Goal: Complete application form: Complete application form

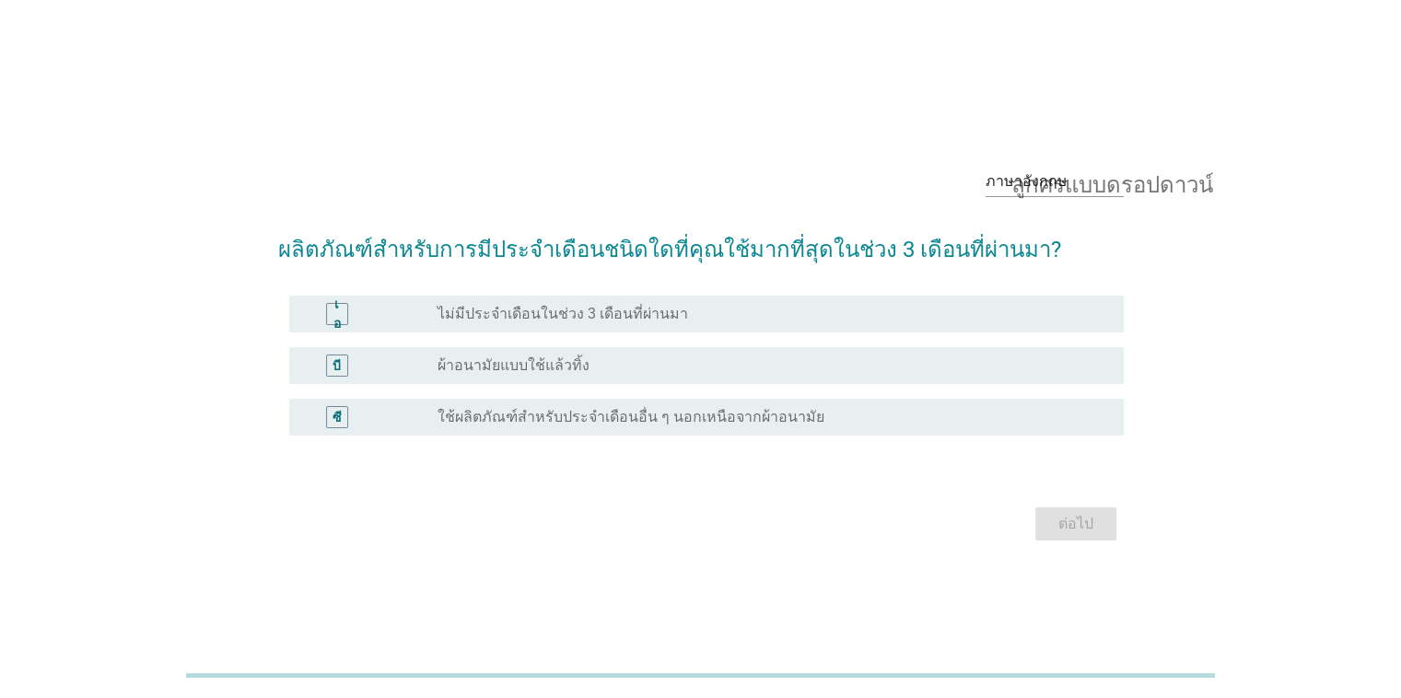
click at [518, 370] on font "ผ้าอนามัยแบบใช้แล้วทิ้ง" at bounding box center [514, 366] width 152 height 18
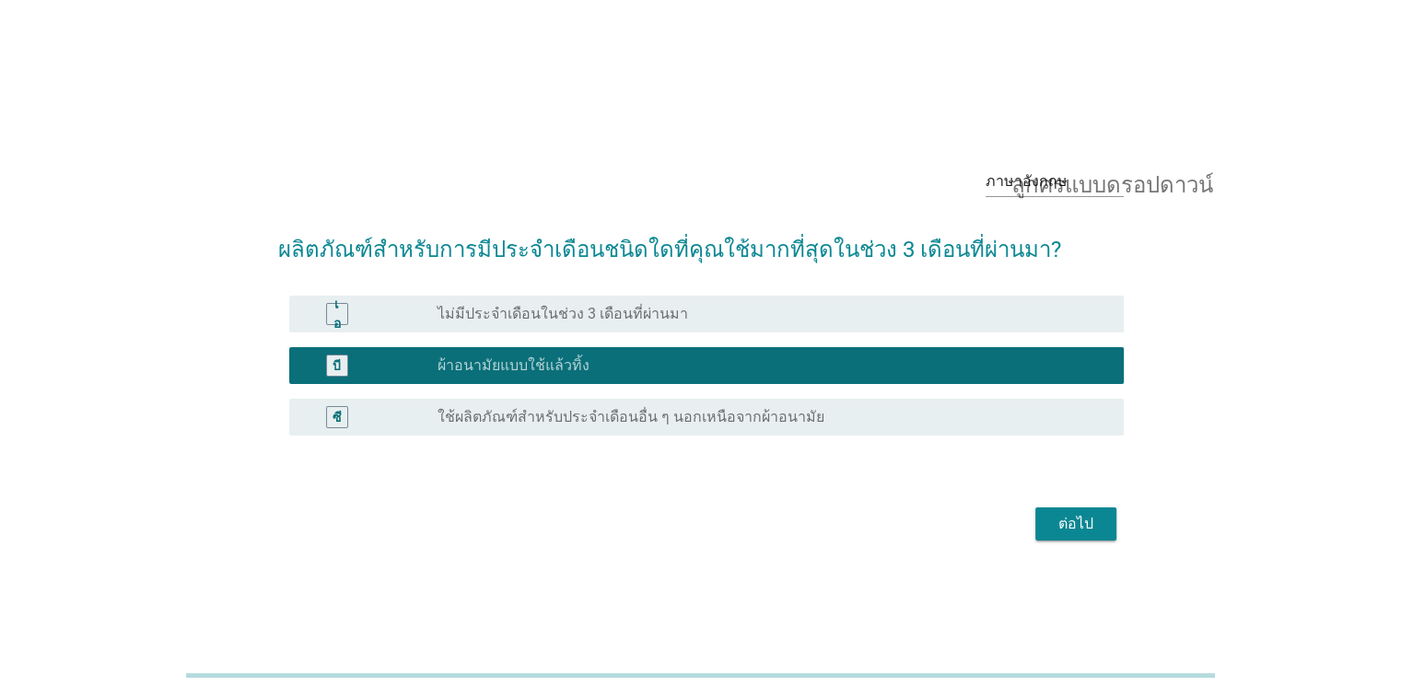
click at [1083, 524] on font "ต่อไป" at bounding box center [1076, 524] width 35 height 18
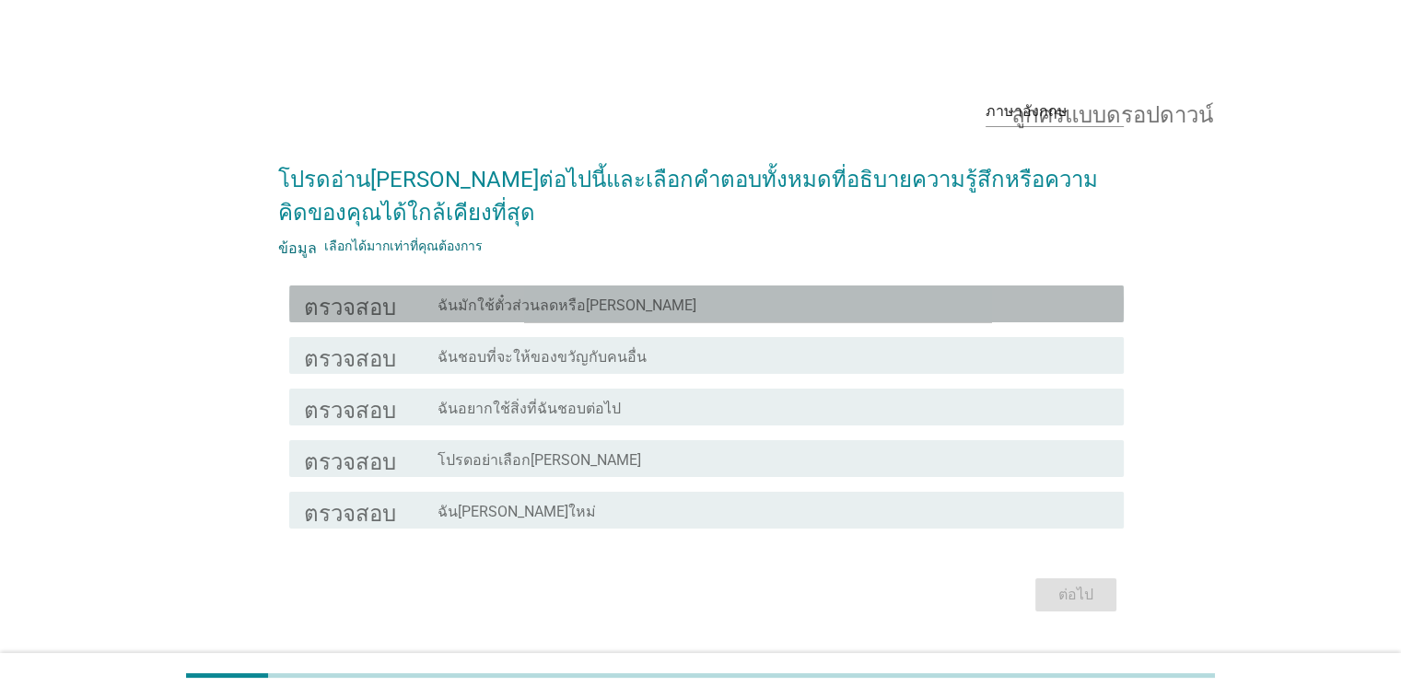
click at [565, 300] on font "ฉันมักใช้ตั๋วส่วนลดหรือ[PERSON_NAME]" at bounding box center [567, 306] width 259 height 18
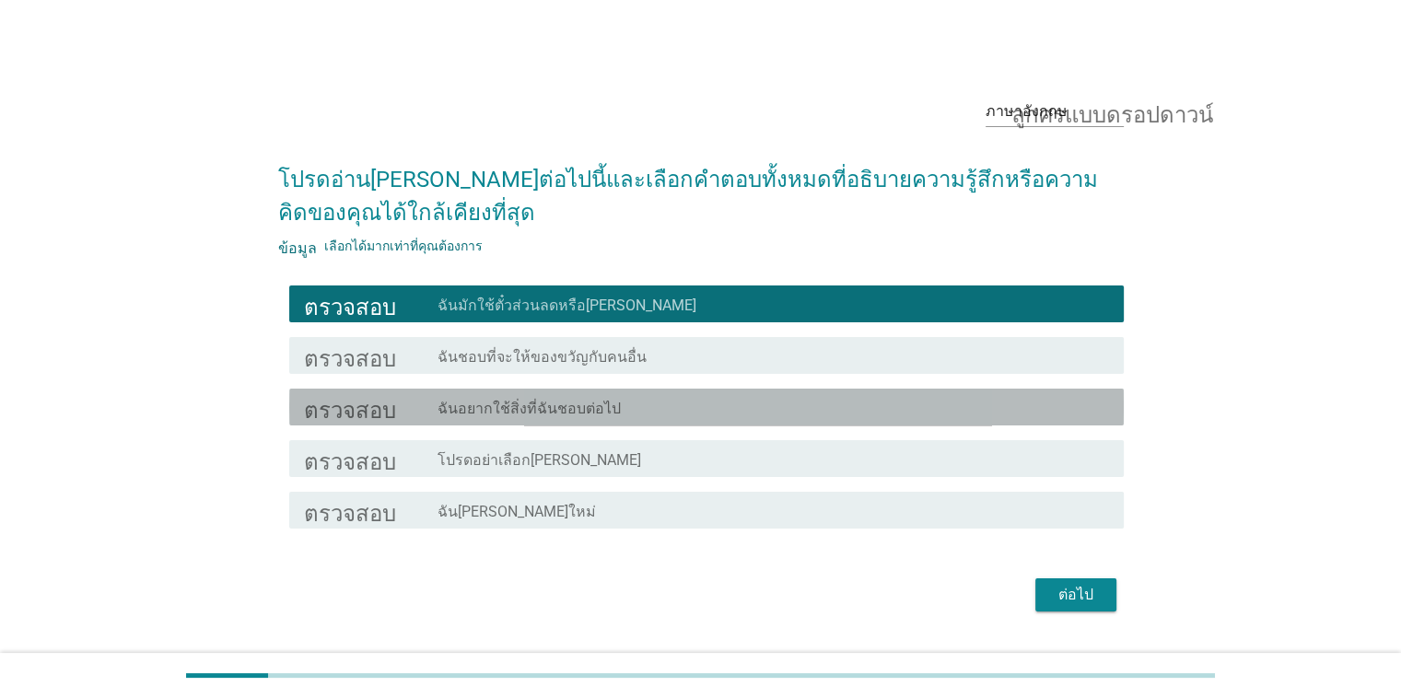
click at [558, 413] on font "ฉันอยากใช้สิ่งที่ฉันชอบต่อไป" at bounding box center [529, 409] width 183 height 18
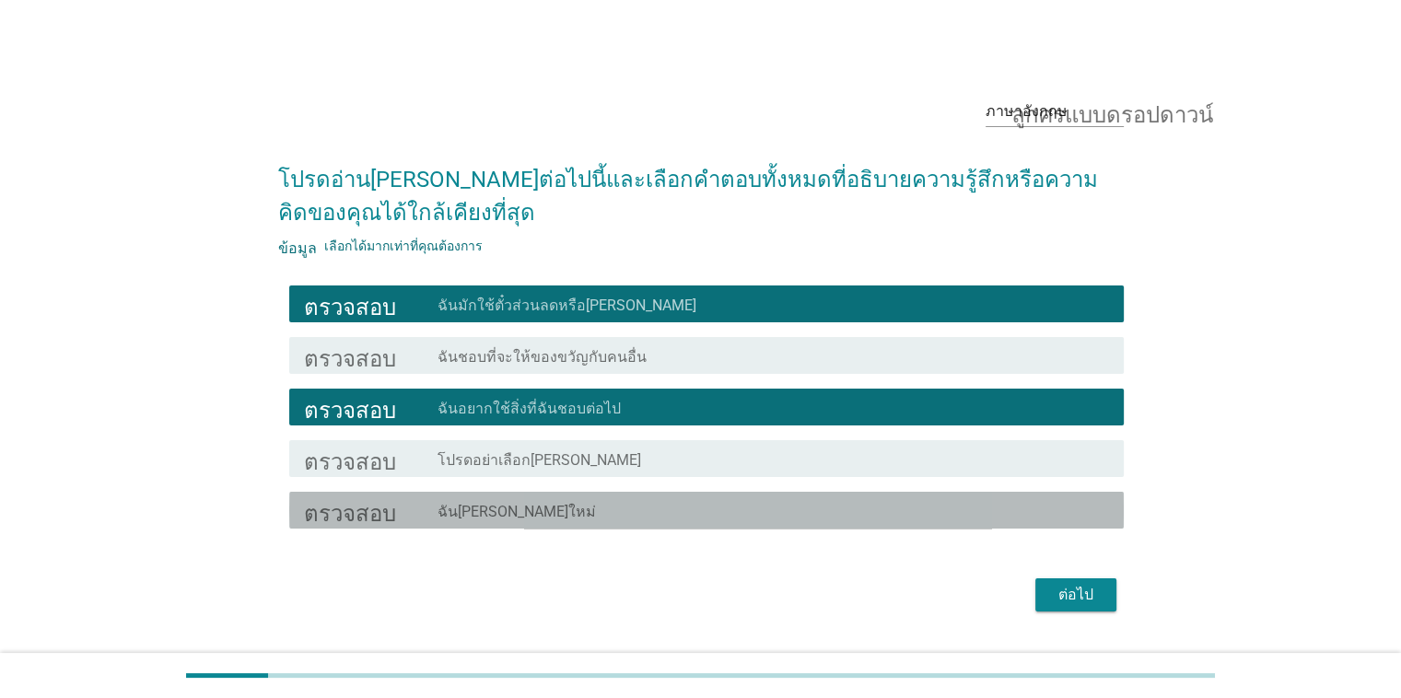
click at [542, 514] on font "ฉัน[PERSON_NAME]ใหม่" at bounding box center [517, 512] width 158 height 18
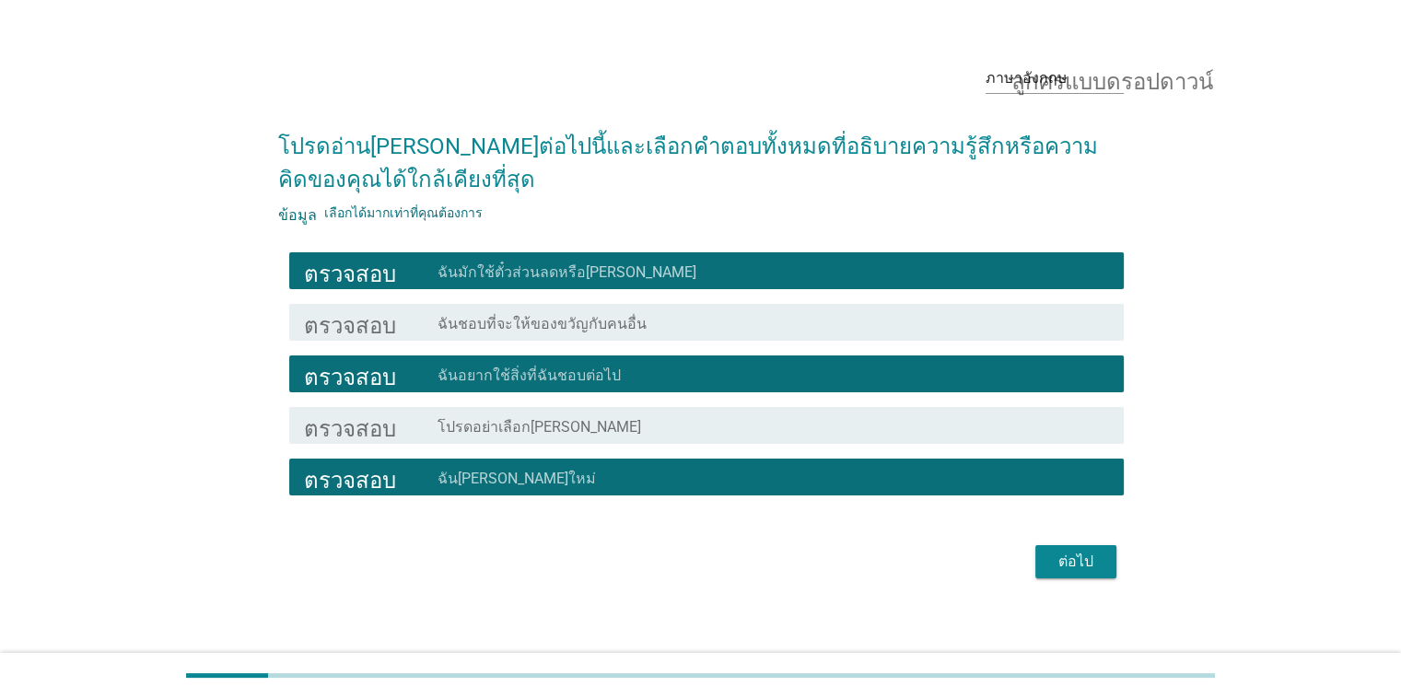
scroll to position [44, 0]
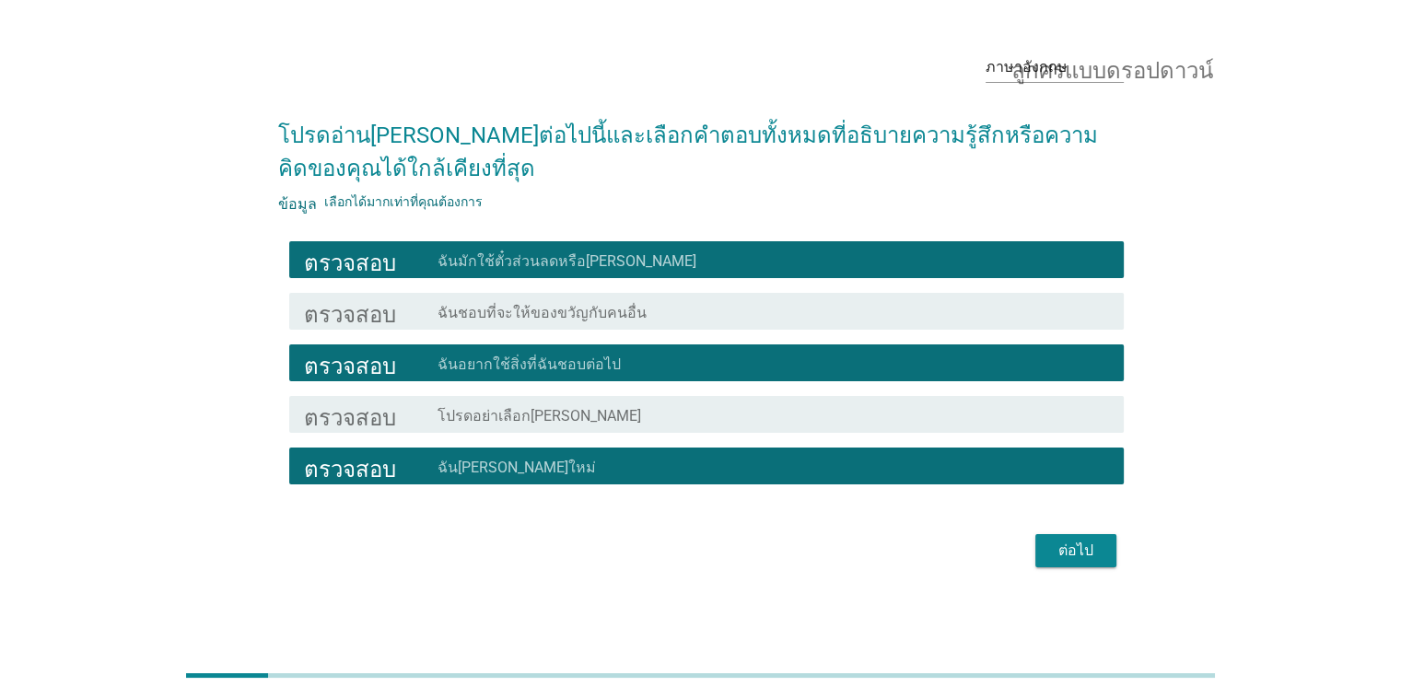
click at [1075, 551] on font "ต่อไป" at bounding box center [1076, 551] width 35 height 18
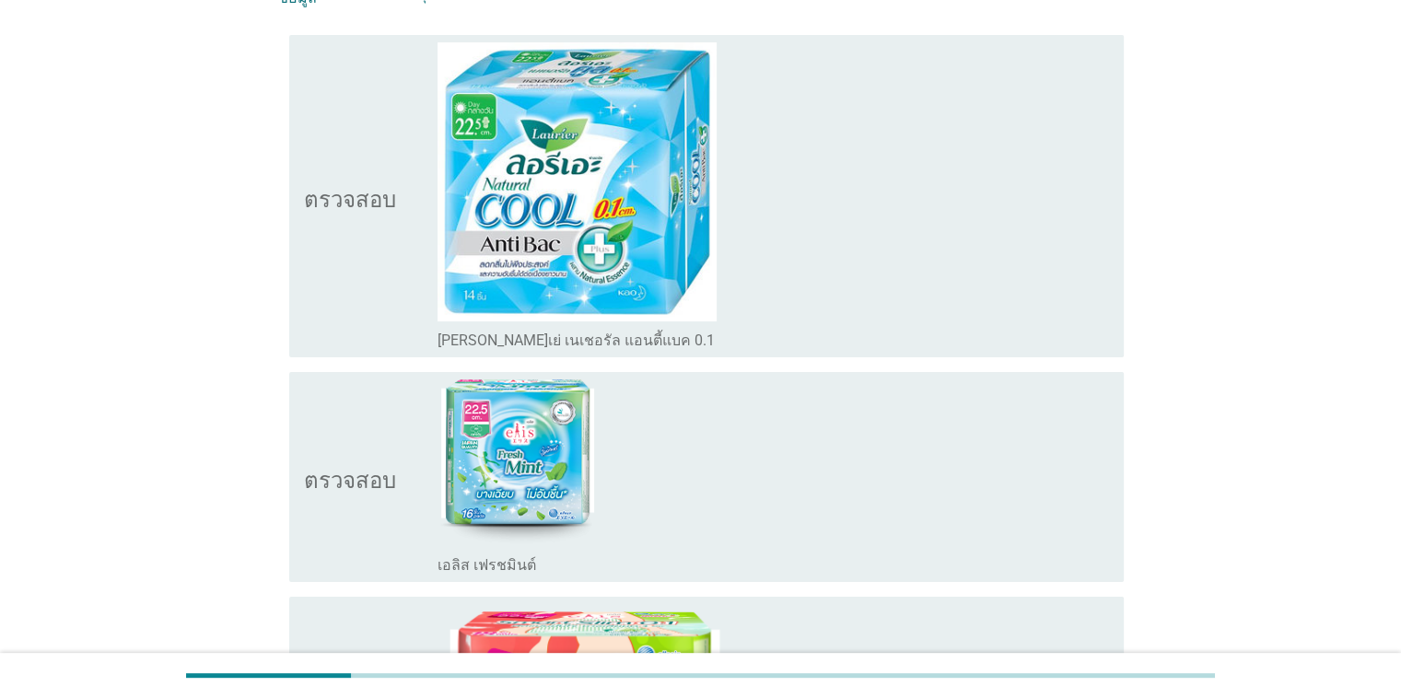
scroll to position [553, 0]
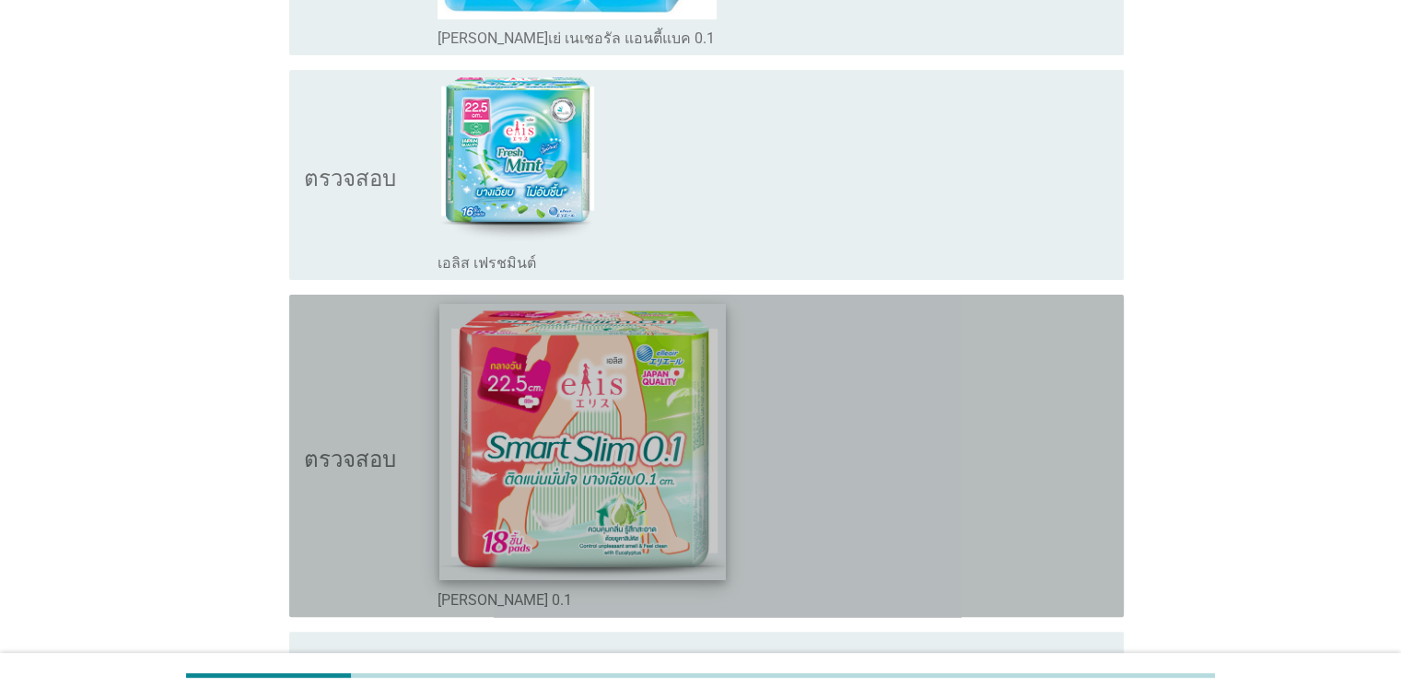
click at [591, 503] on img at bounding box center [582, 441] width 287 height 276
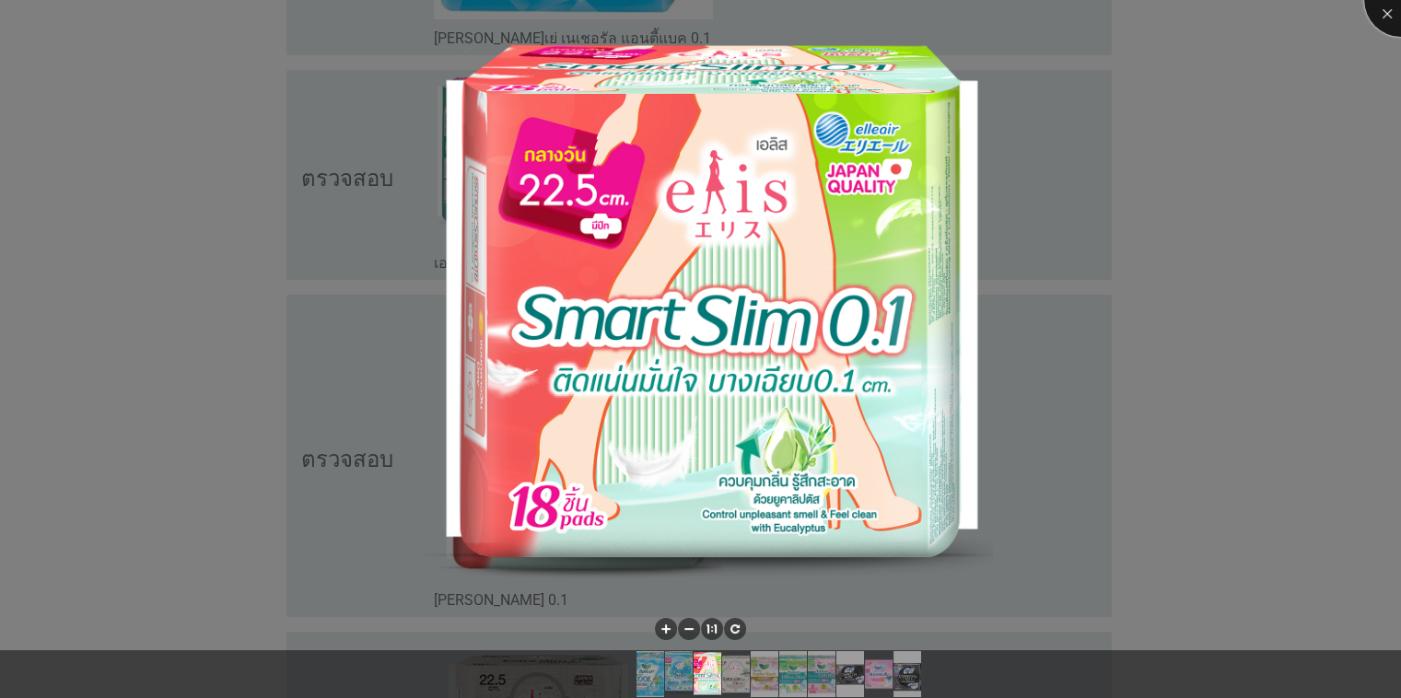
click at [1390, 16] on div at bounding box center [1401, 0] width 74 height 74
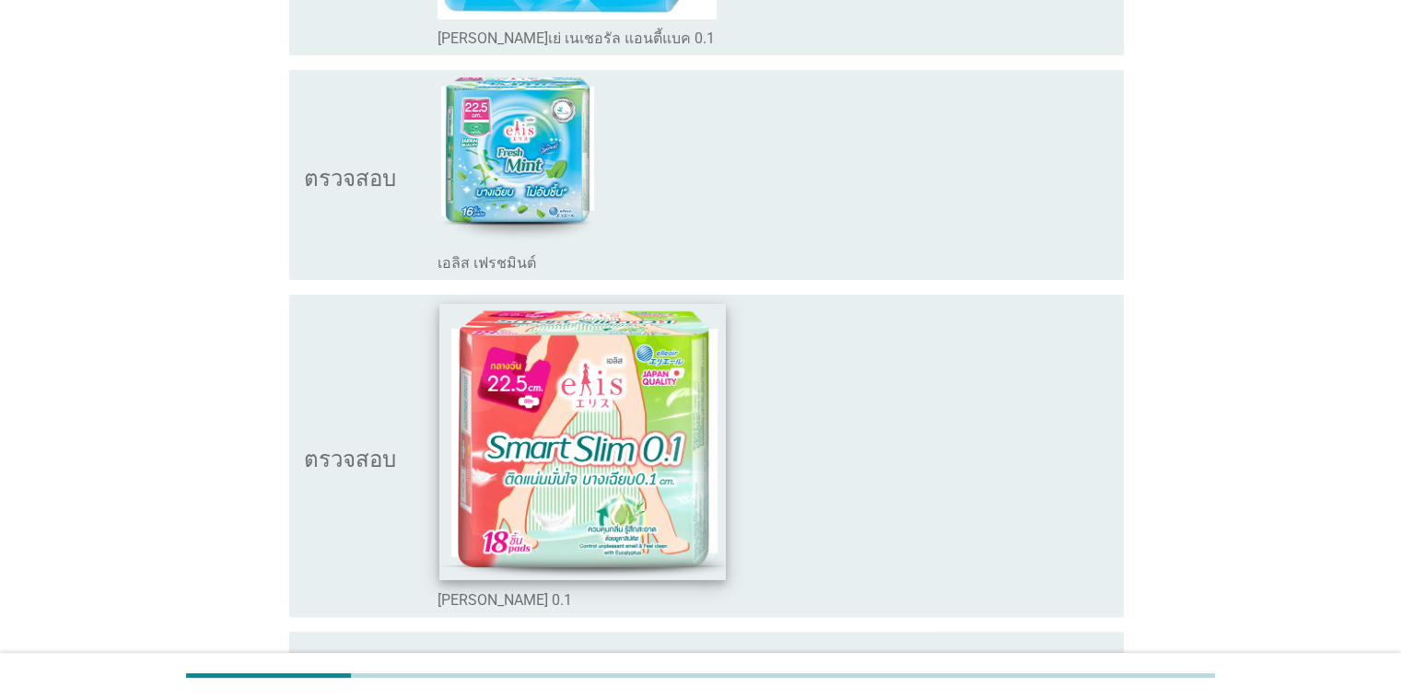
click at [528, 391] on img at bounding box center [582, 441] width 287 height 276
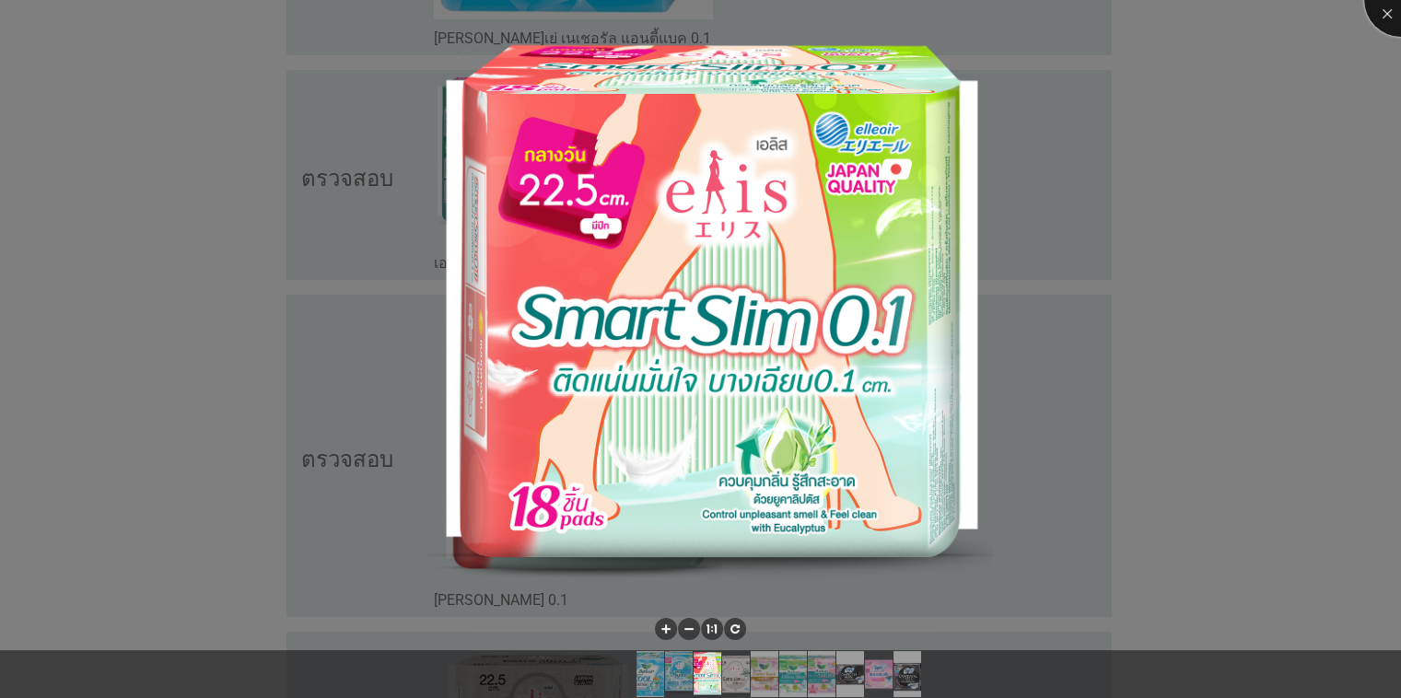
click at [1382, 13] on div at bounding box center [1401, 0] width 74 height 74
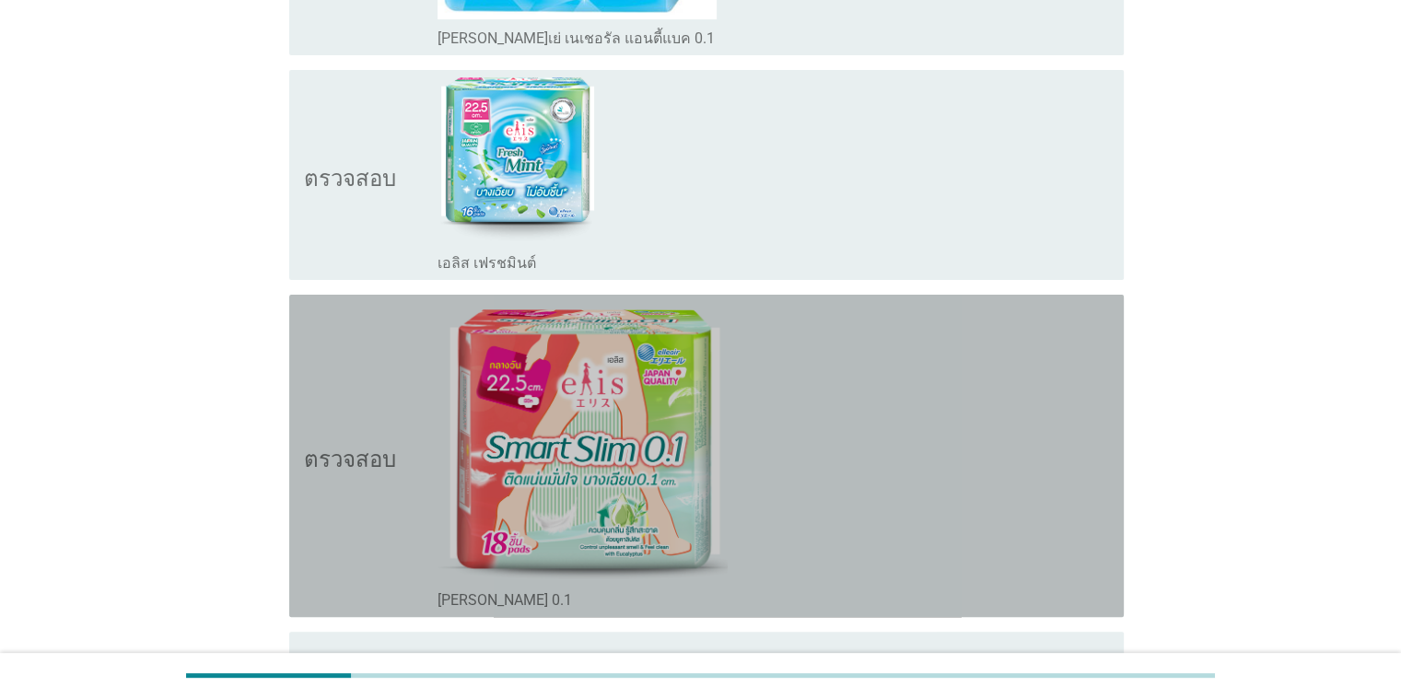
click at [885, 543] on div "โครงร่างกล่องกาเครื่องหมายว่าง เอลิส สมาร์ทสลิม 0.1" at bounding box center [773, 456] width 671 height 308
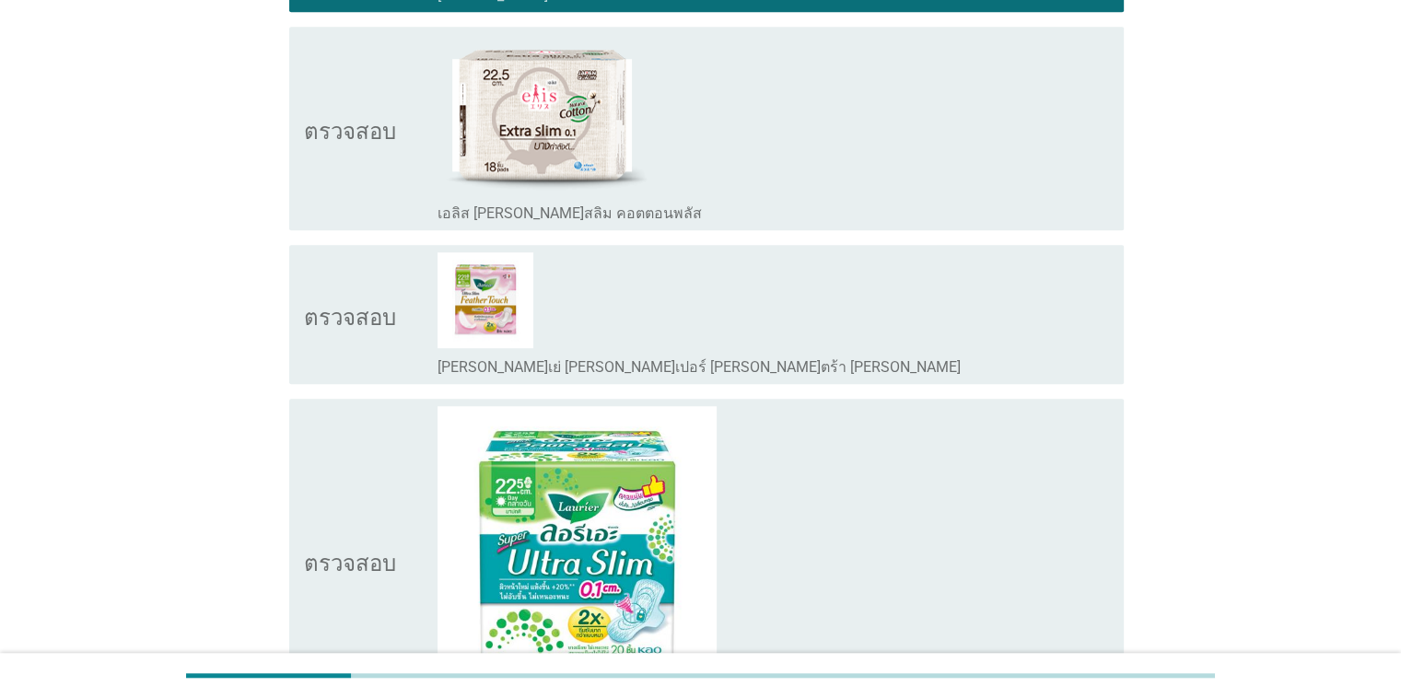
scroll to position [1198, 0]
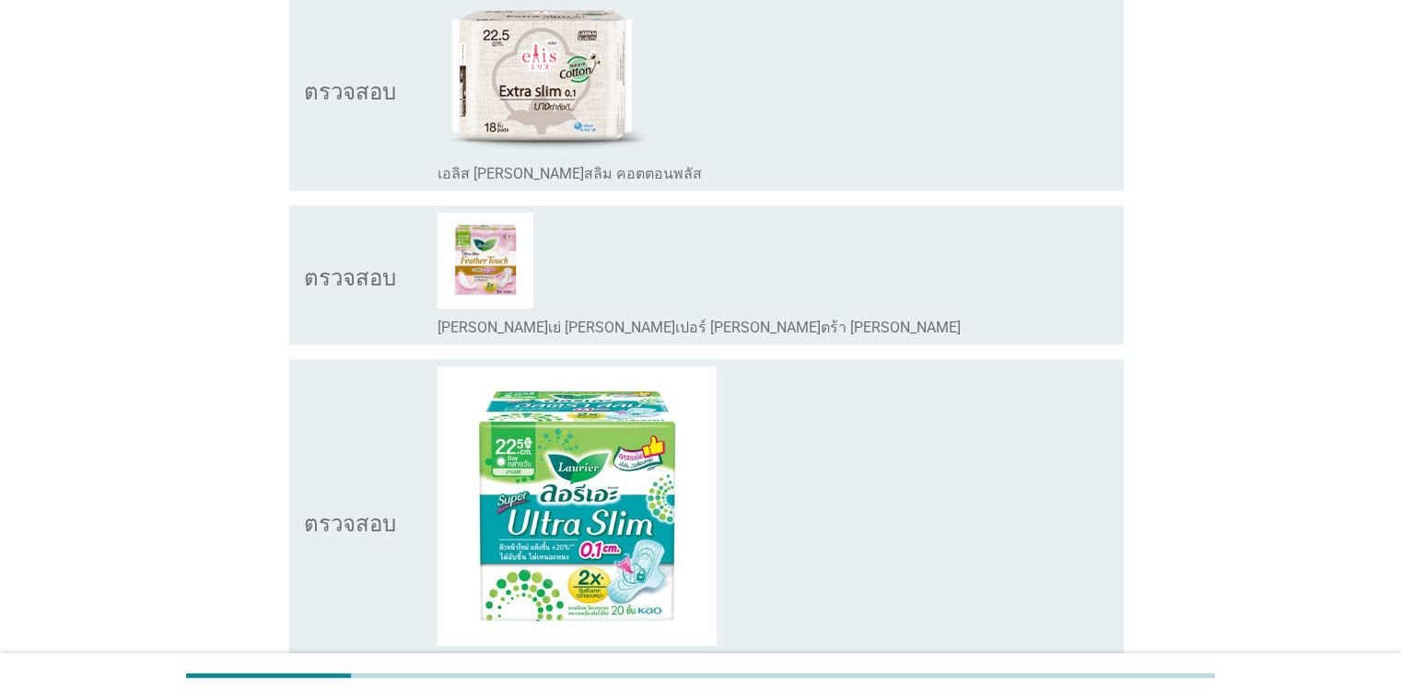
click at [936, 321] on div "โครงร่างกล่องกาเครื่องหมายว่าง [PERSON_NAME]เย่ [PERSON_NAME]เปอร์ [PERSON_NAME…" at bounding box center [773, 326] width 671 height 22
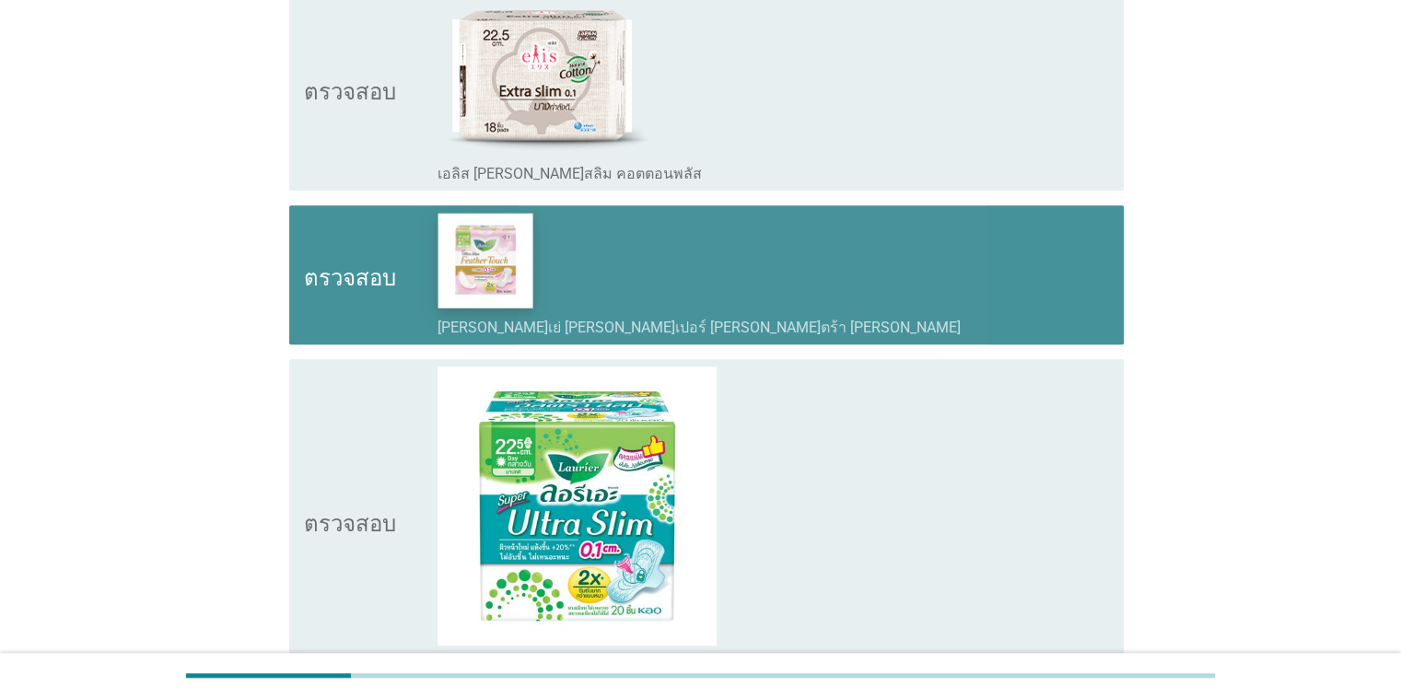
click at [516, 281] on img at bounding box center [486, 260] width 95 height 95
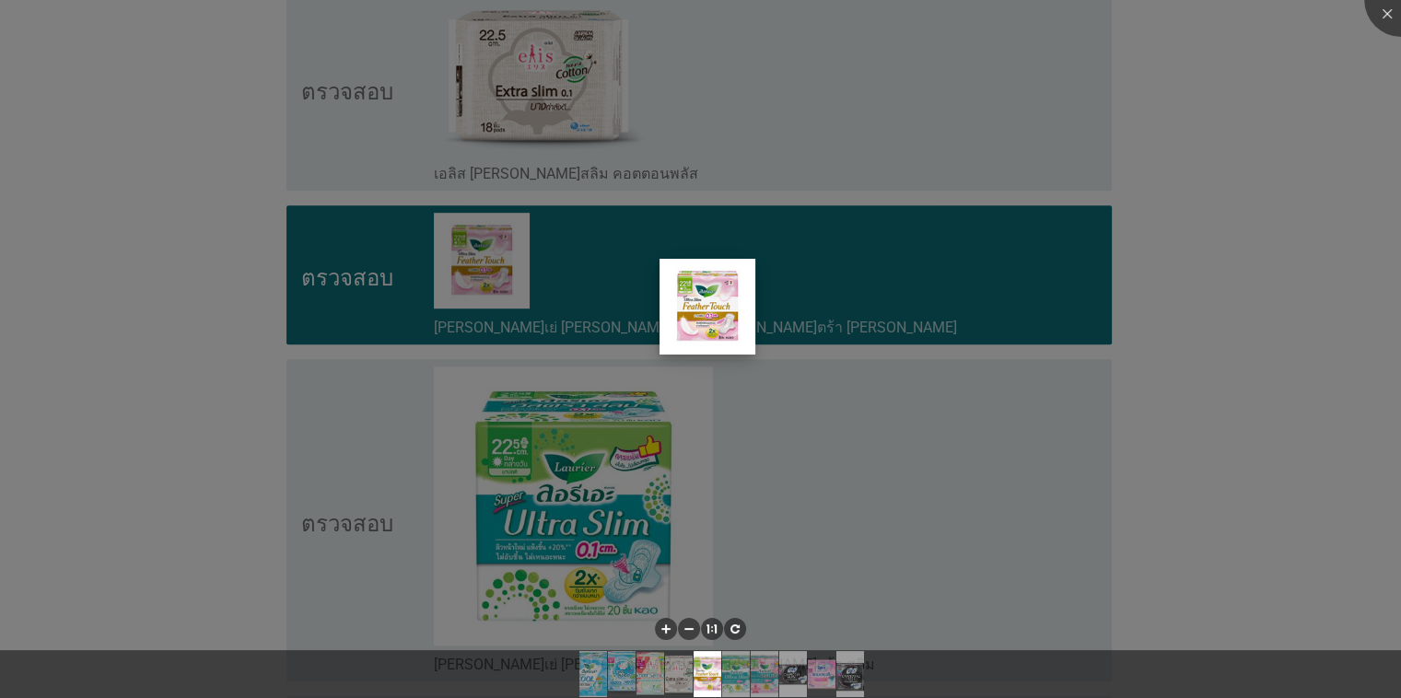
click at [726, 330] on img at bounding box center [708, 307] width 96 height 96
click at [1179, 242] on div at bounding box center [700, 349] width 1401 height 698
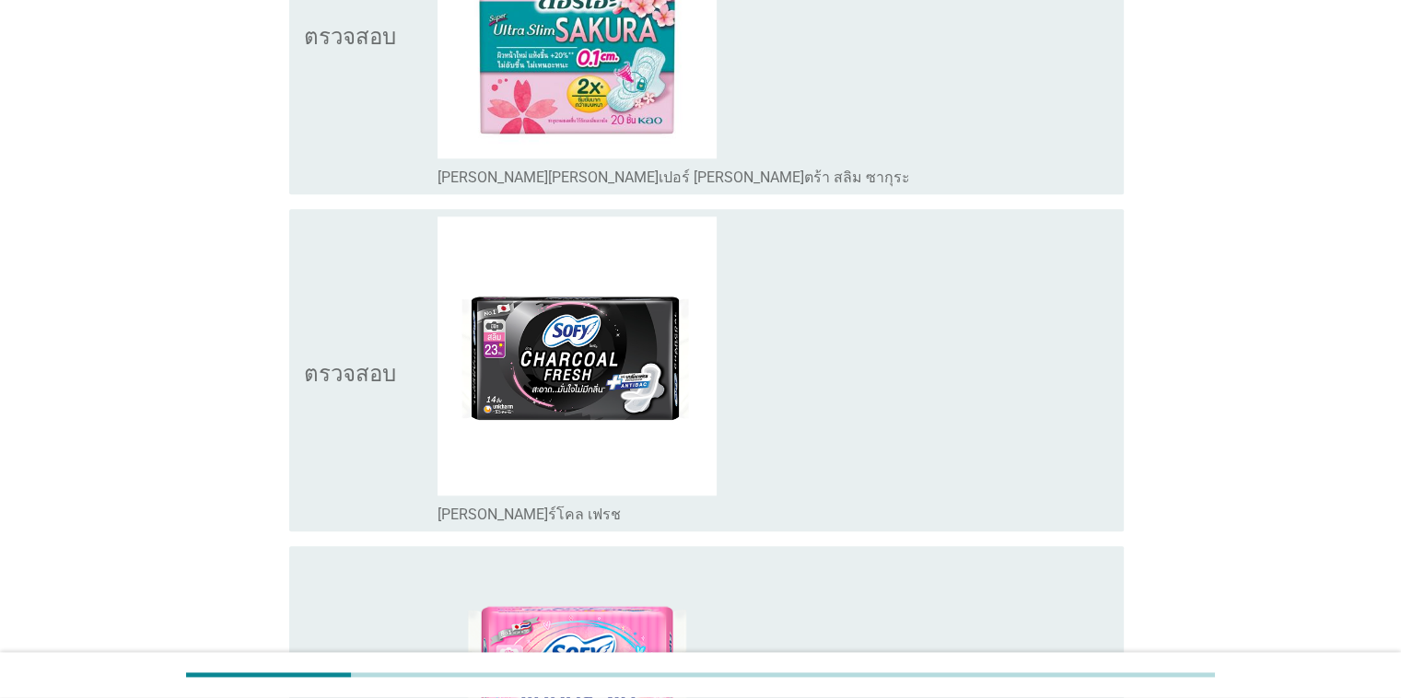
scroll to position [2027, 0]
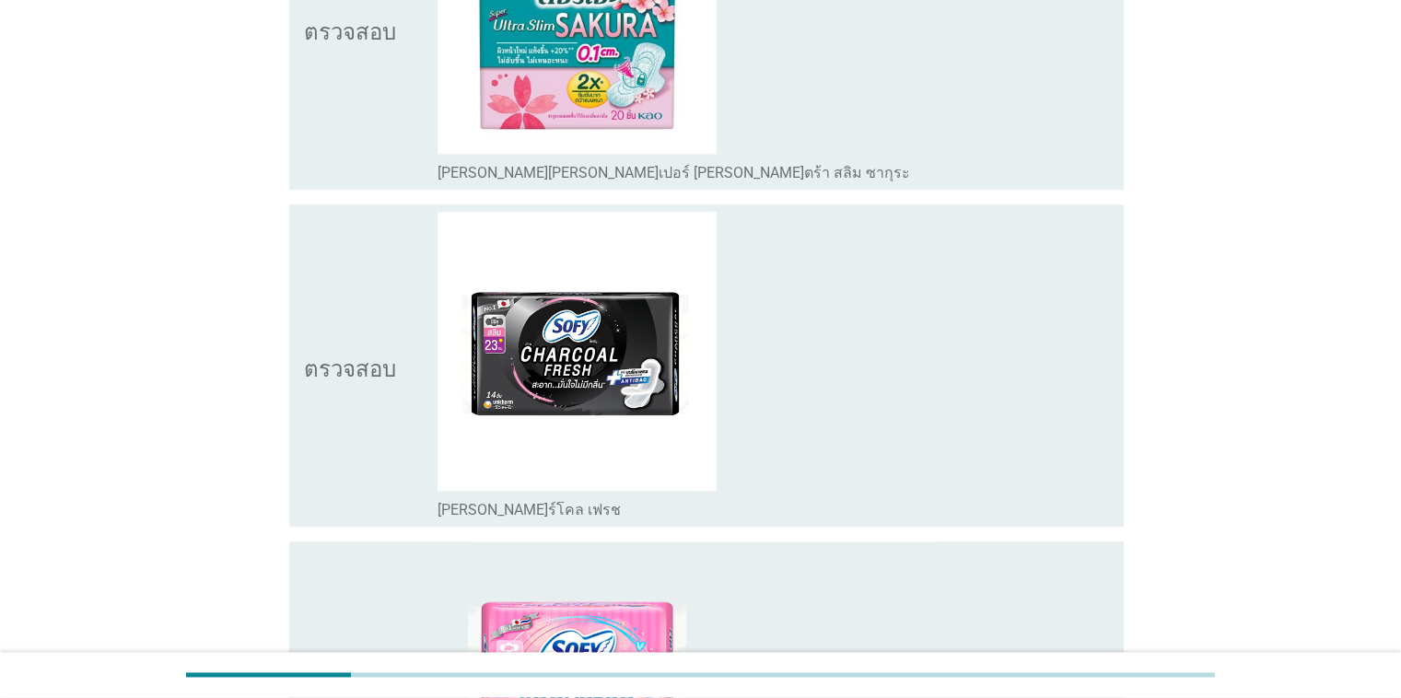
click at [945, 491] on div "โครงร่างกล่องกาเครื่องหมายว่าง [PERSON_NAME]ร์โคล เฟรช" at bounding box center [773, 366] width 671 height 308
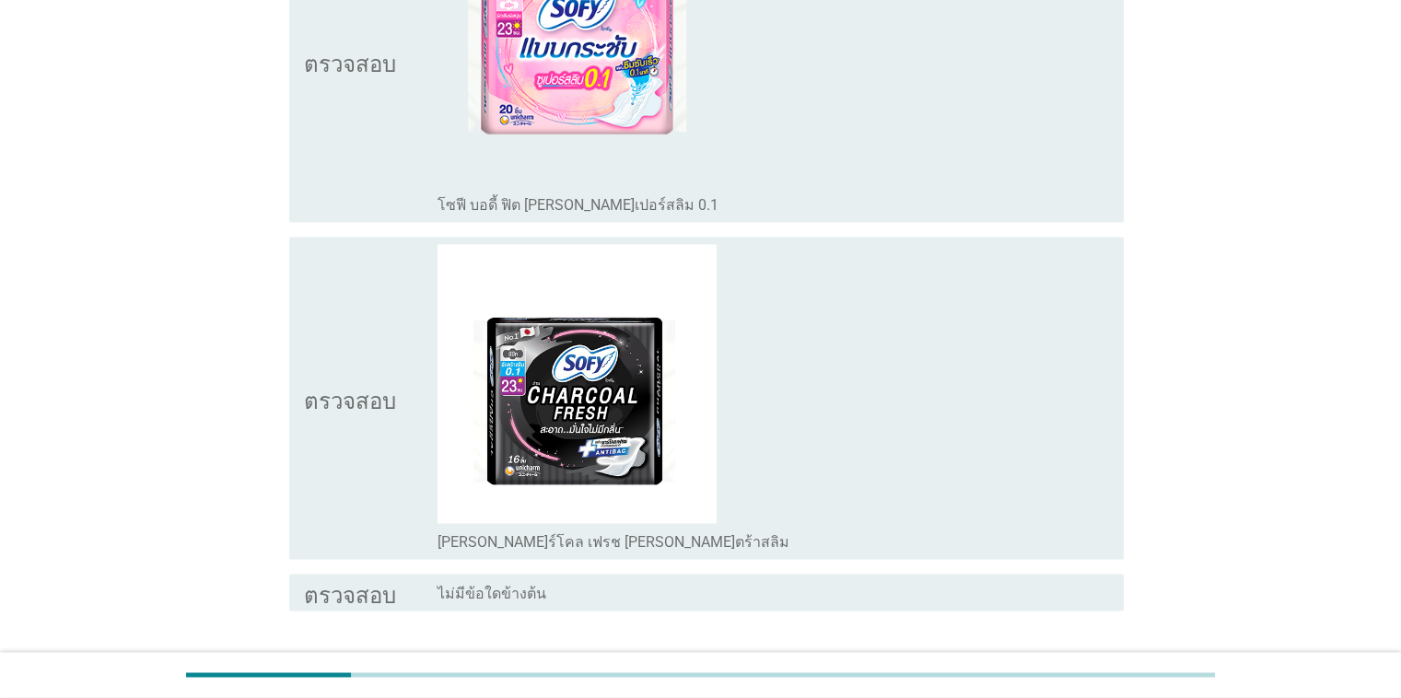
scroll to position [2672, 0]
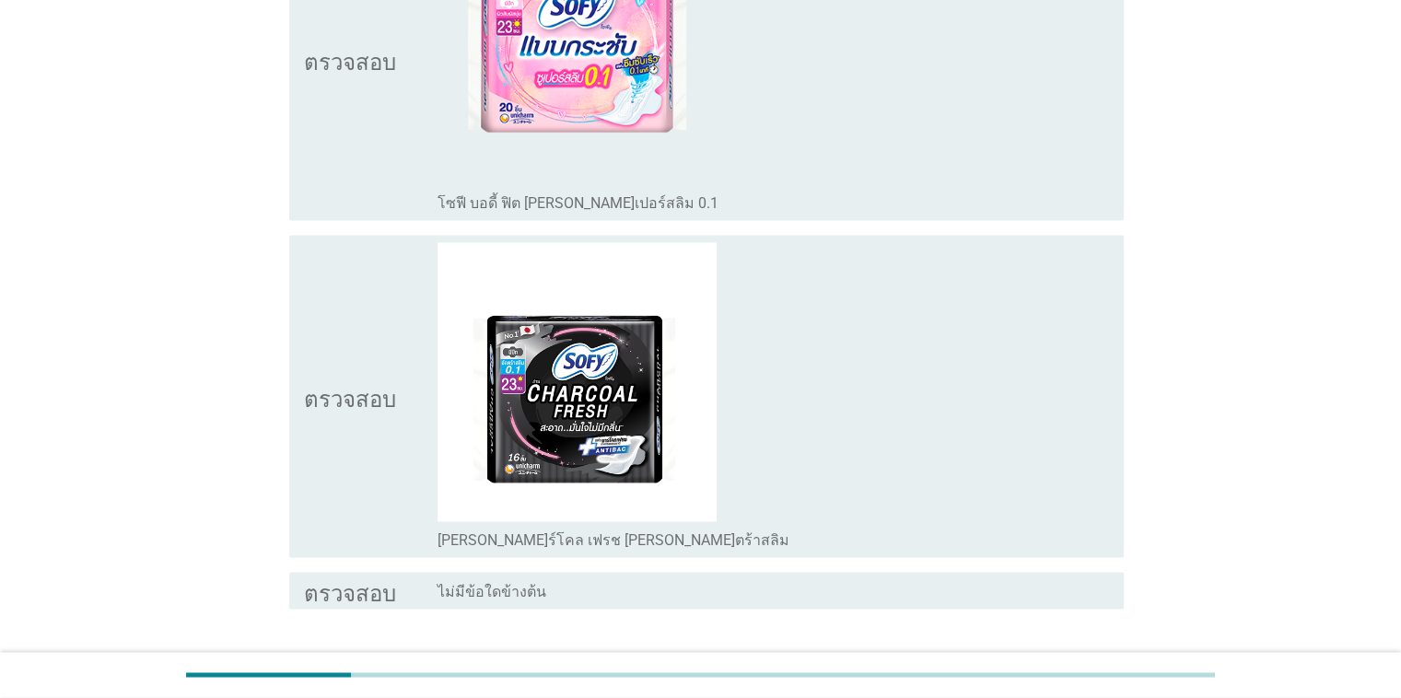
click at [1039, 519] on div "โครงร่างกล่องกาเครื่องหมายว่าง [PERSON_NAME]ร์โคล เฟรช [PERSON_NAME]ตร้าสลิม" at bounding box center [773, 396] width 671 height 308
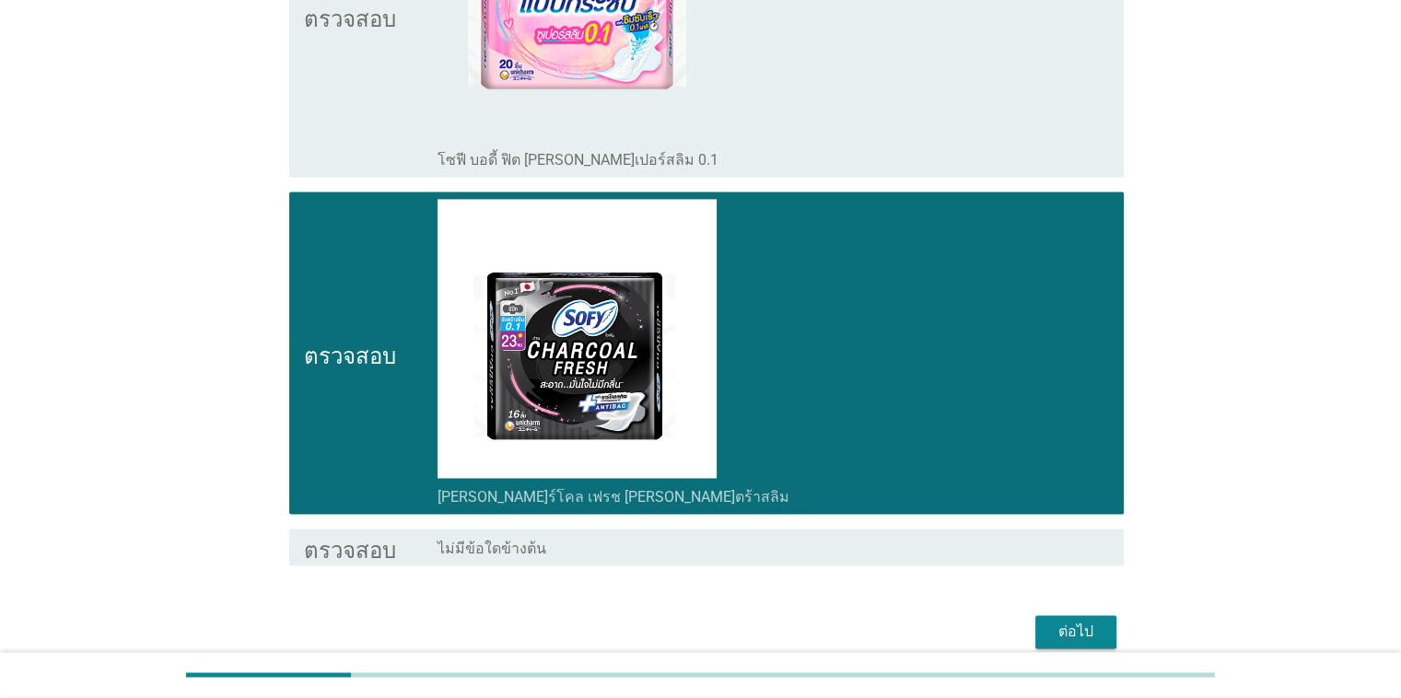
scroll to position [2792, 0]
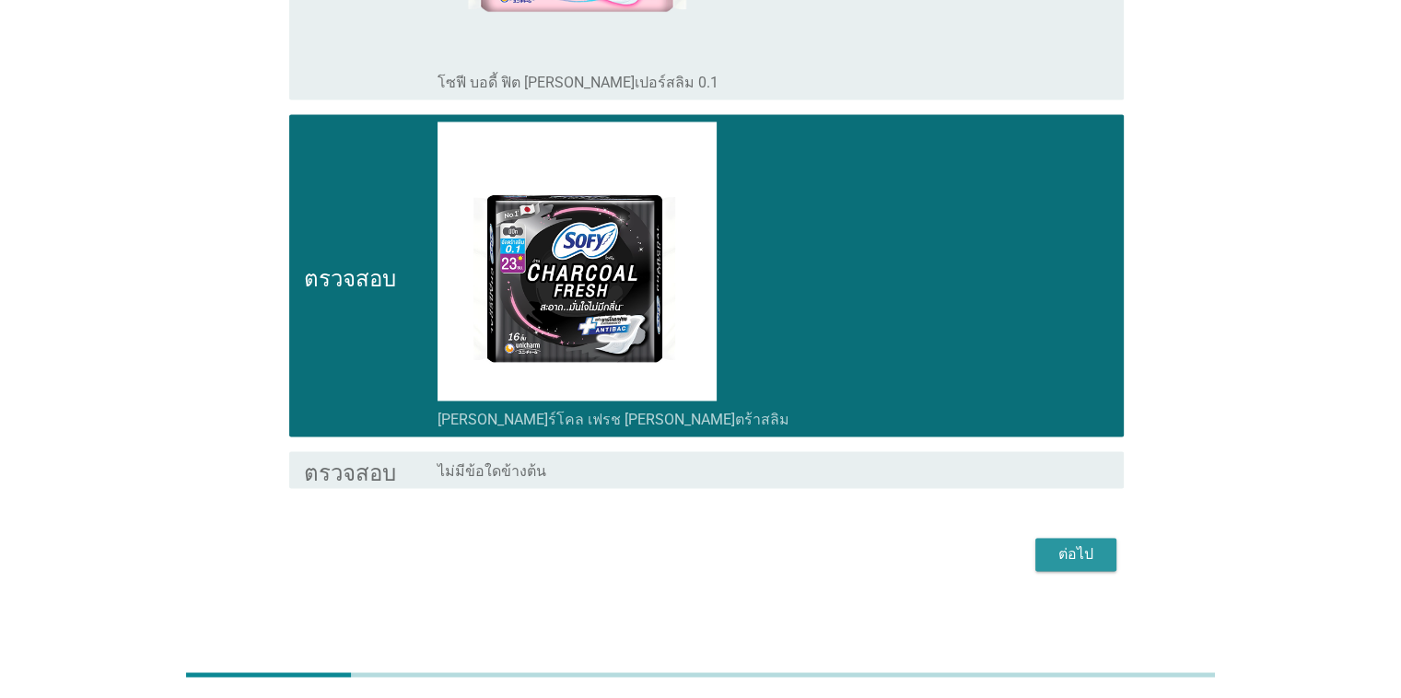
click at [1051, 558] on div "ต่อไป" at bounding box center [1076, 555] width 52 height 22
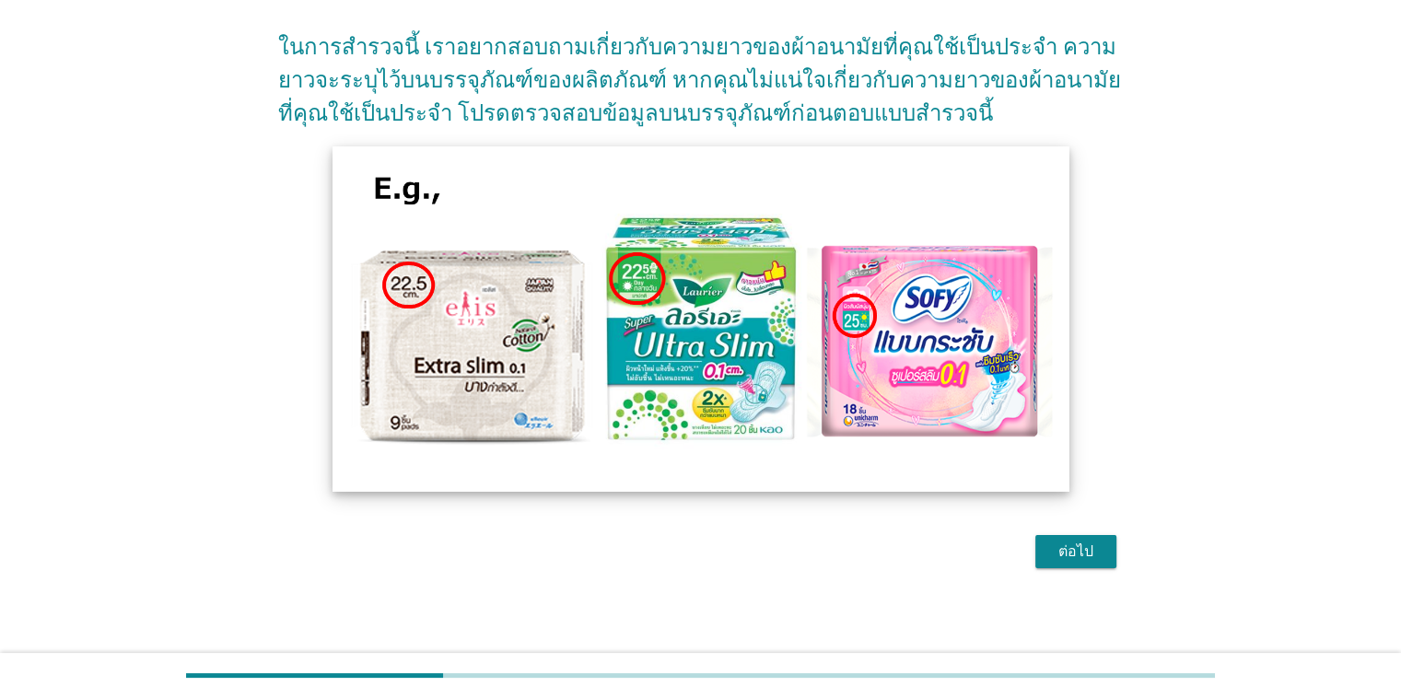
scroll to position [135, 0]
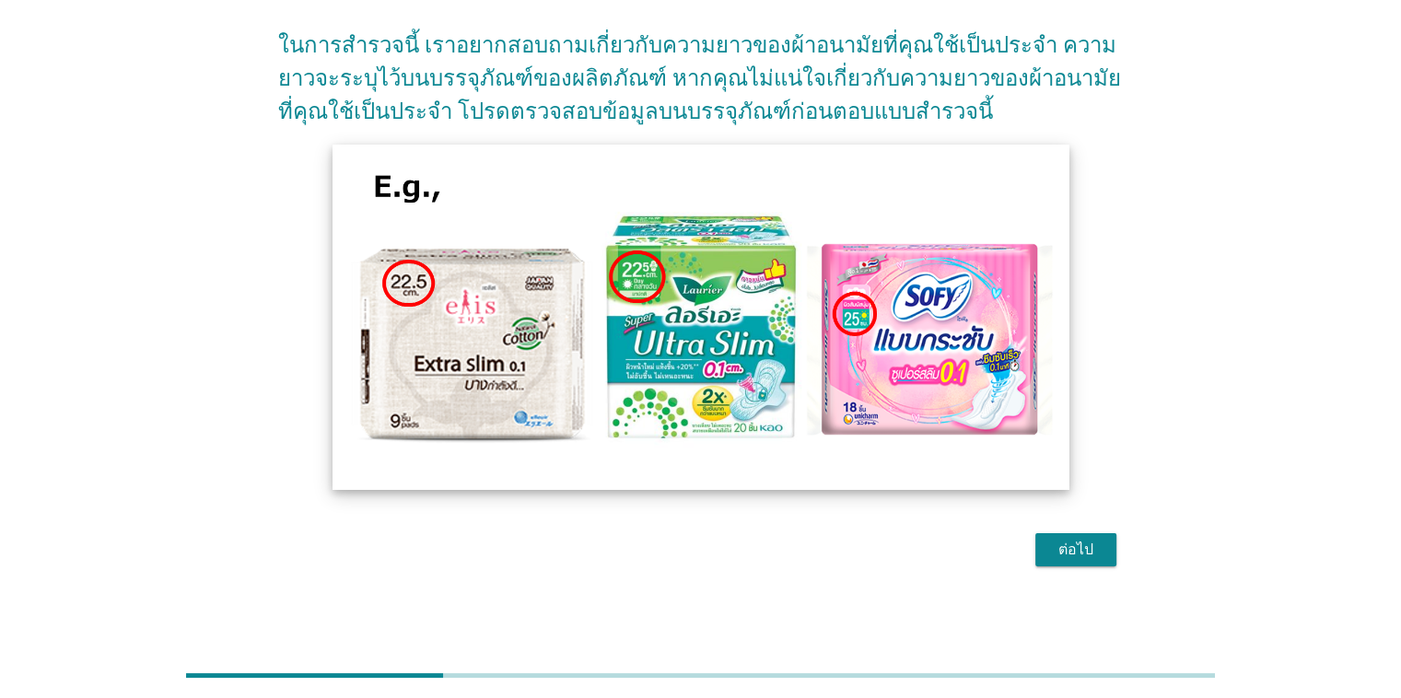
click at [779, 333] on img at bounding box center [701, 316] width 736 height 345
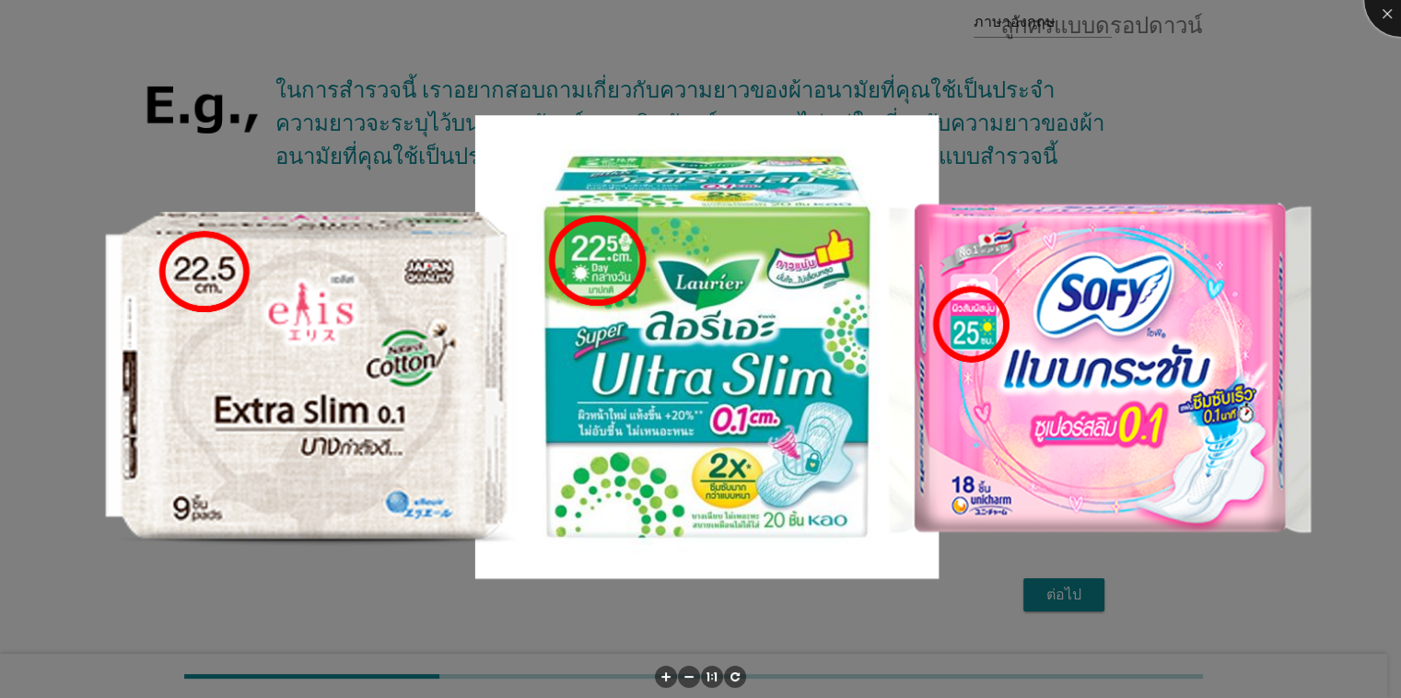
click at [1380, 16] on div at bounding box center [1401, 0] width 74 height 74
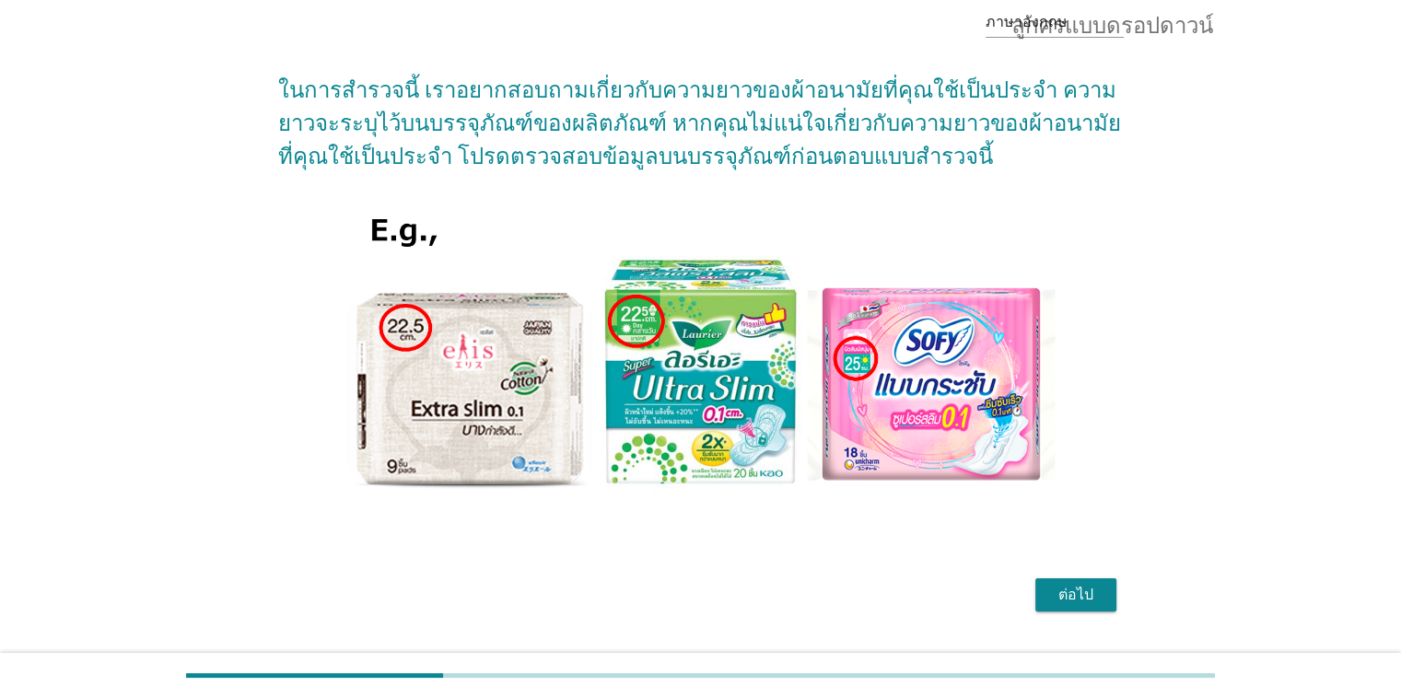
click at [1083, 598] on font "ต่อไป" at bounding box center [1076, 595] width 35 height 18
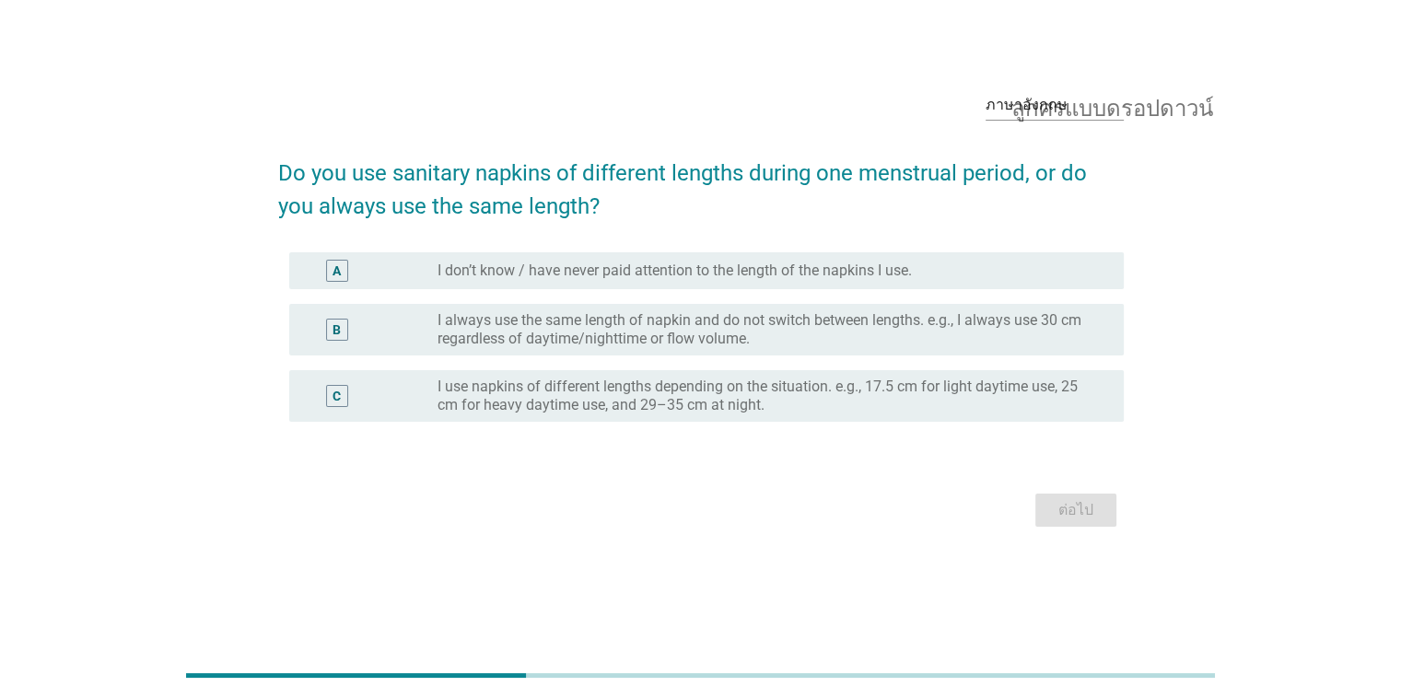
scroll to position [0, 0]
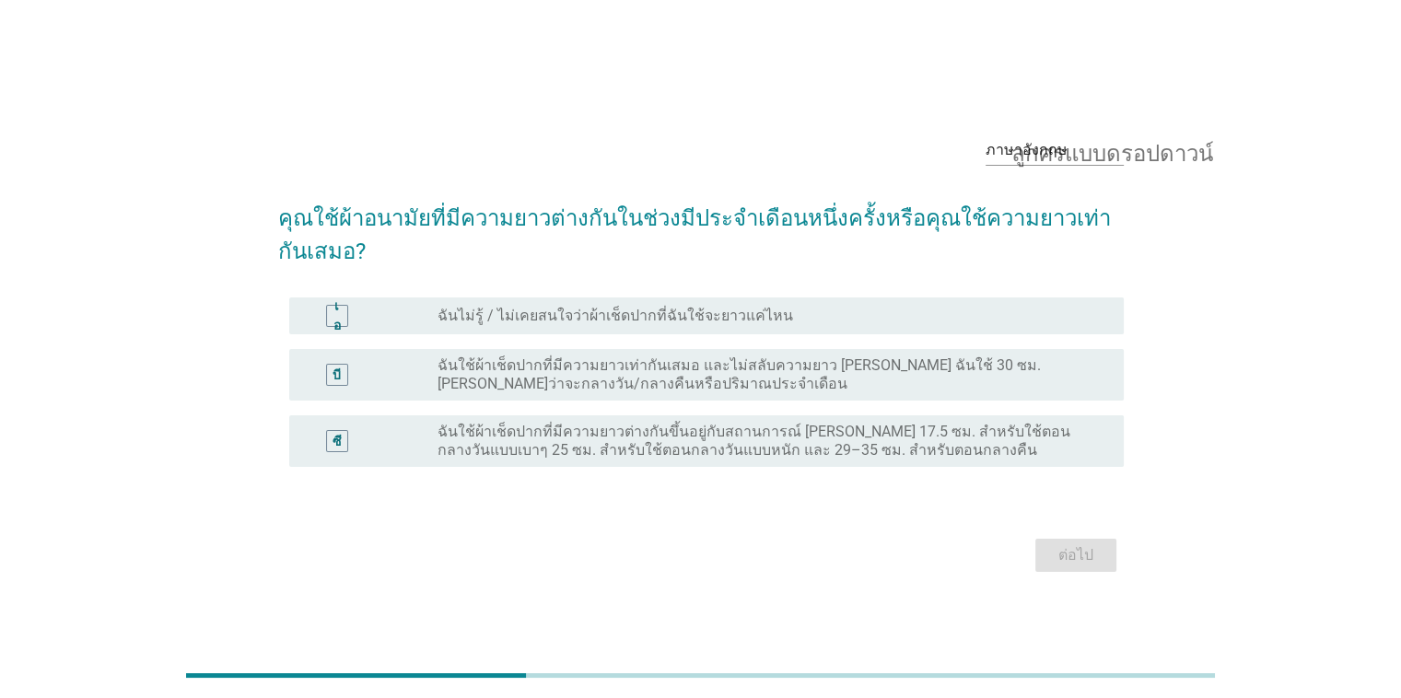
click at [572, 442] on font "ฉันใช้ผ้าเช็ดปากที่มีความยาวต่างกันขึ้นอยู่กับสถานการณ์ [PERSON_NAME] 17.5 ซม. …" at bounding box center [754, 441] width 633 height 36
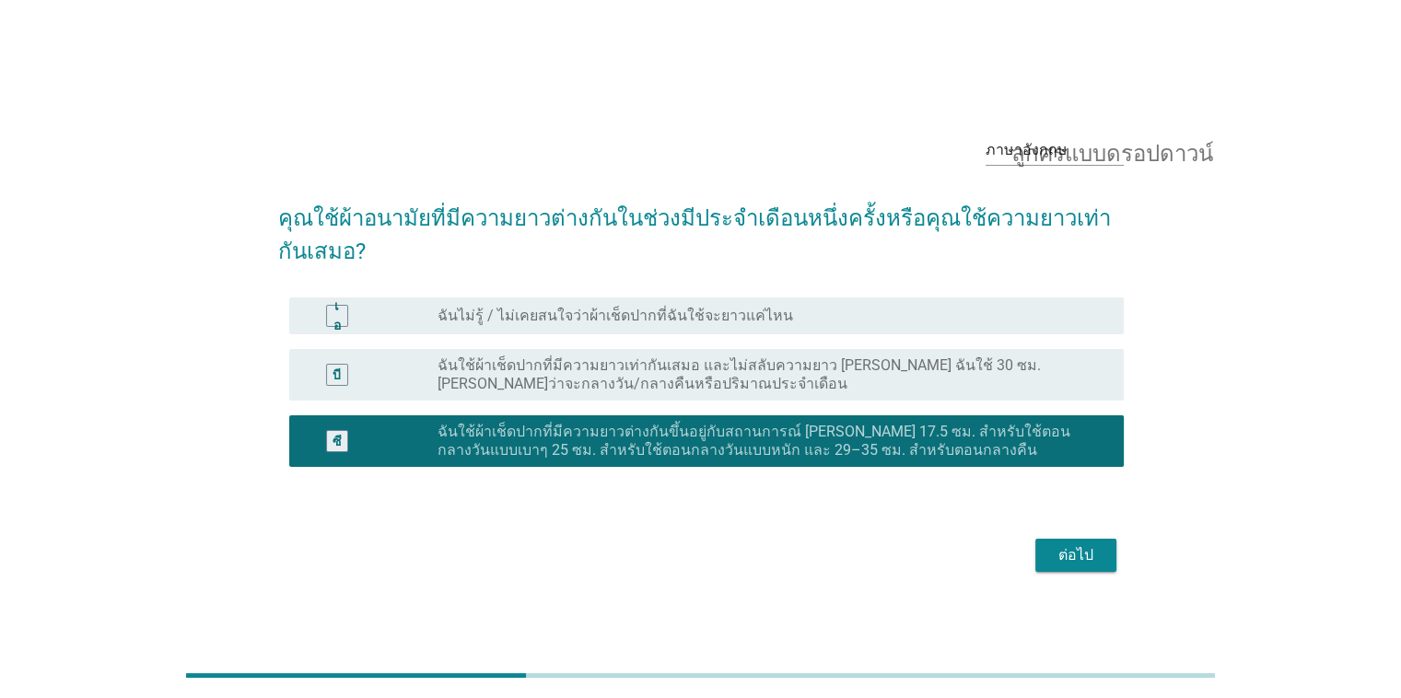
click at [1096, 555] on div "ต่อไป" at bounding box center [1076, 555] width 52 height 22
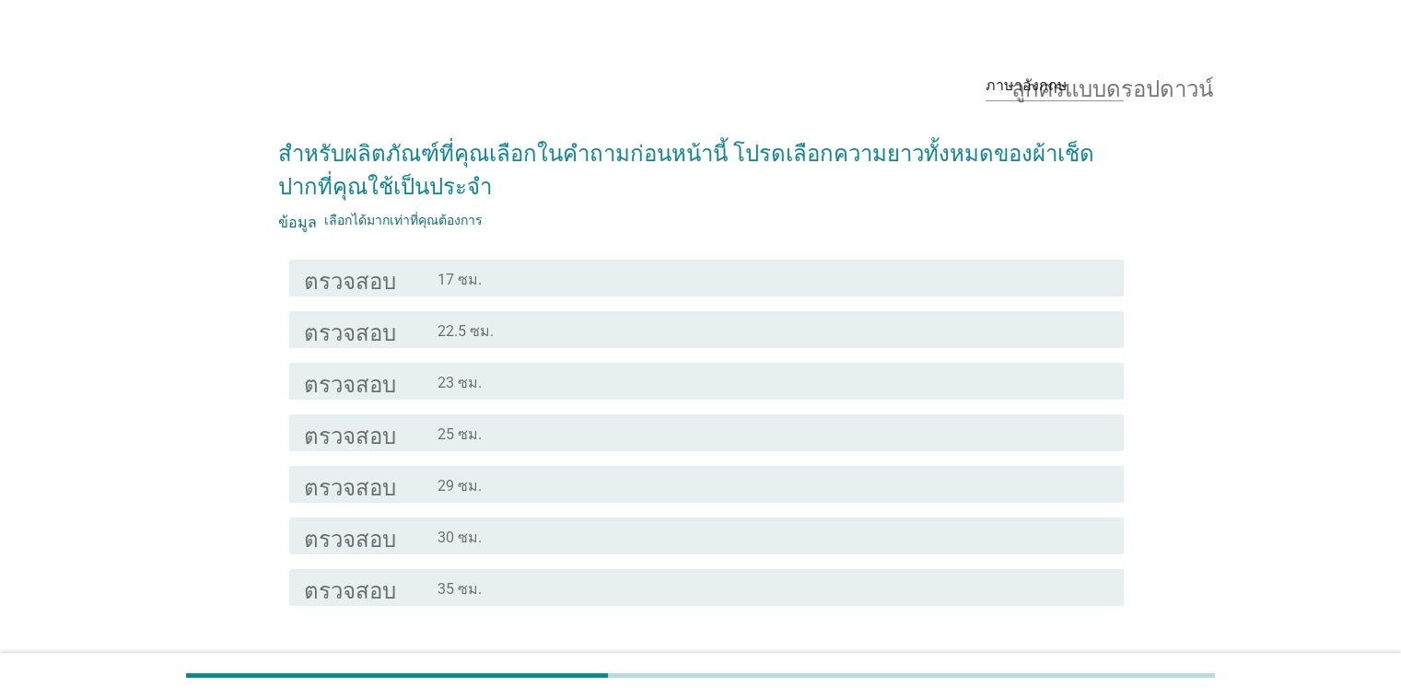
scroll to position [92, 0]
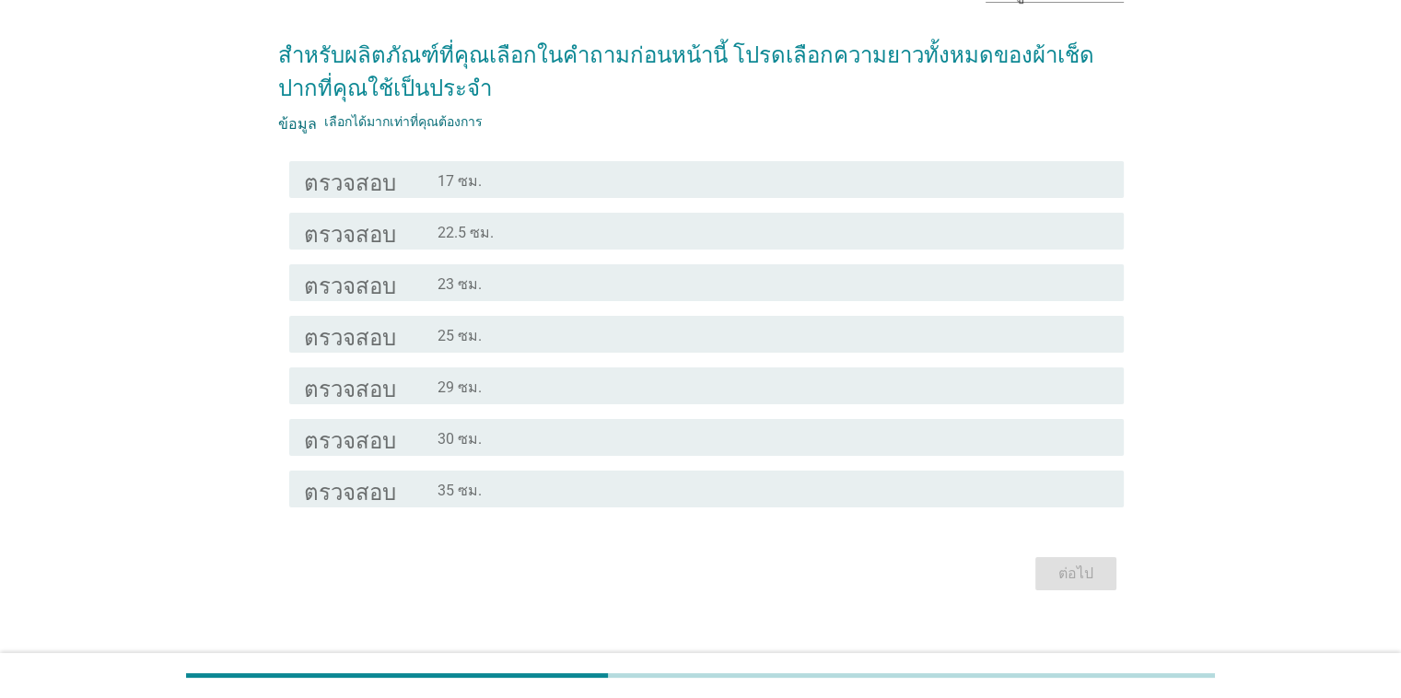
click at [527, 266] on div "ตรวจสอบ โครงร่างกล่องกาเครื่องหมายว่าง 17 ซม. ตรวจสอบ โครงร่างกล่องกาเครื่องหมา…" at bounding box center [701, 334] width 846 height 361
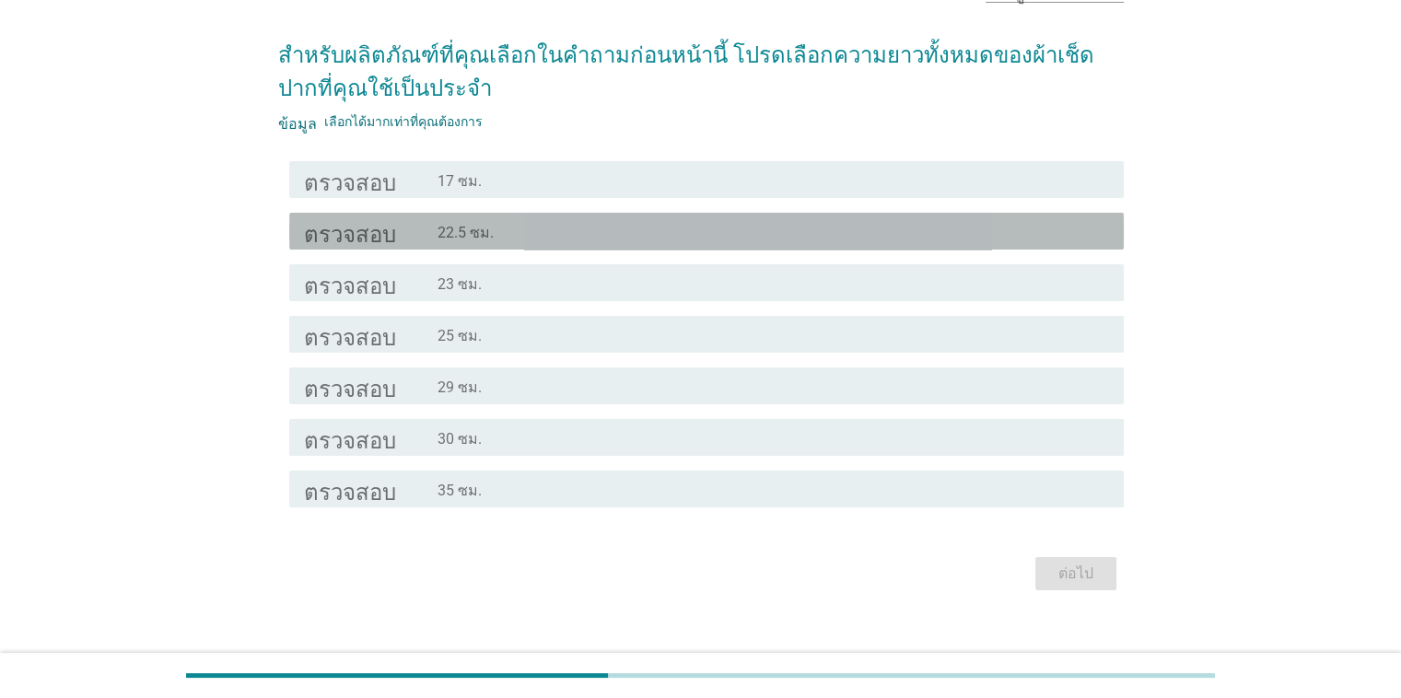
scroll to position [147, 0]
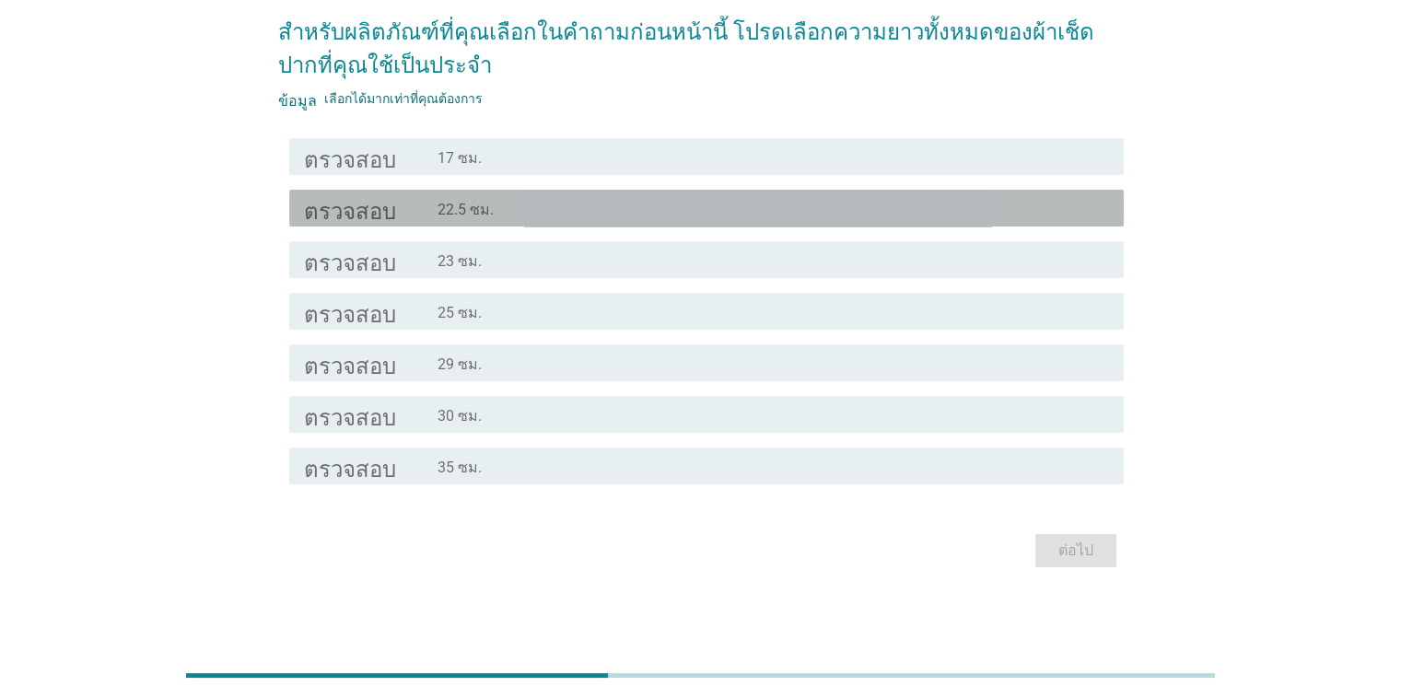
click at [543, 202] on div "โครงร่างกล่องกาเครื่องหมายว่าง 22.5 ซม." at bounding box center [773, 208] width 671 height 22
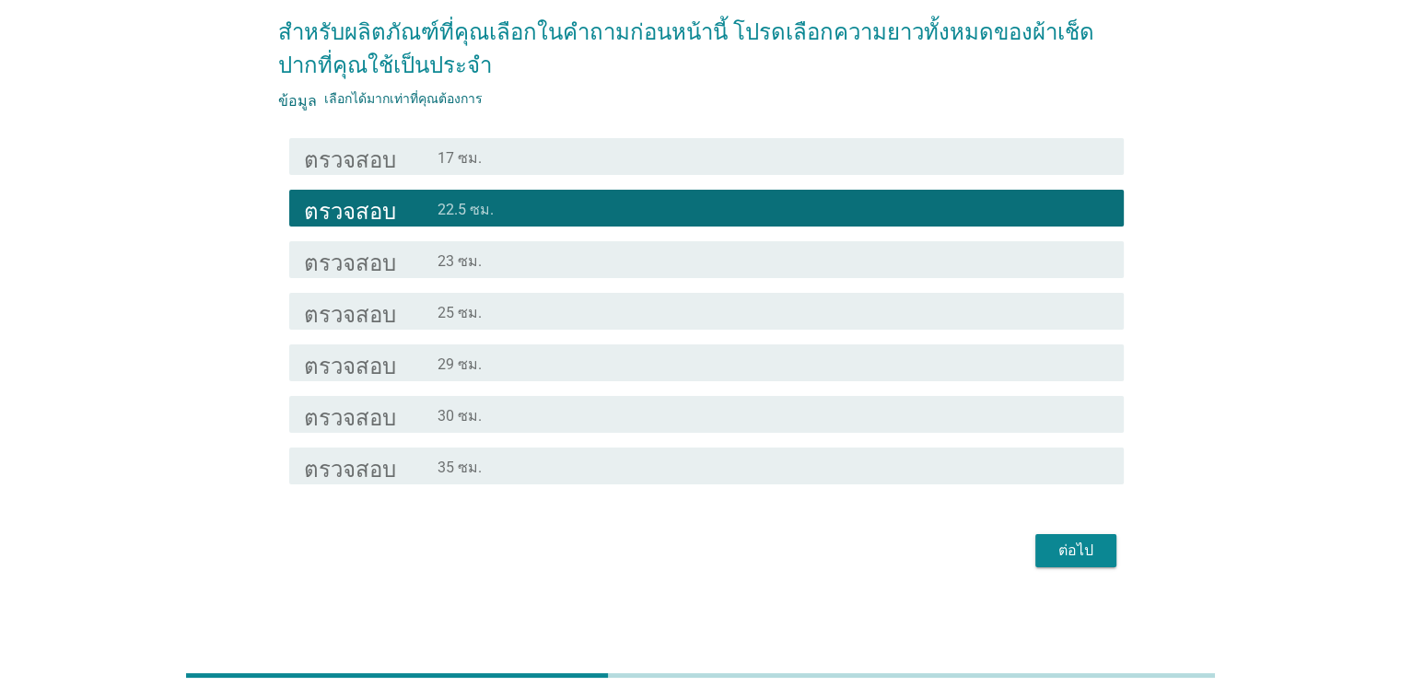
click at [558, 169] on div "ตรวจสอบ โครงร่างกล่องกาเครื่องหมายว่าง 17 ซม." at bounding box center [706, 156] width 835 height 37
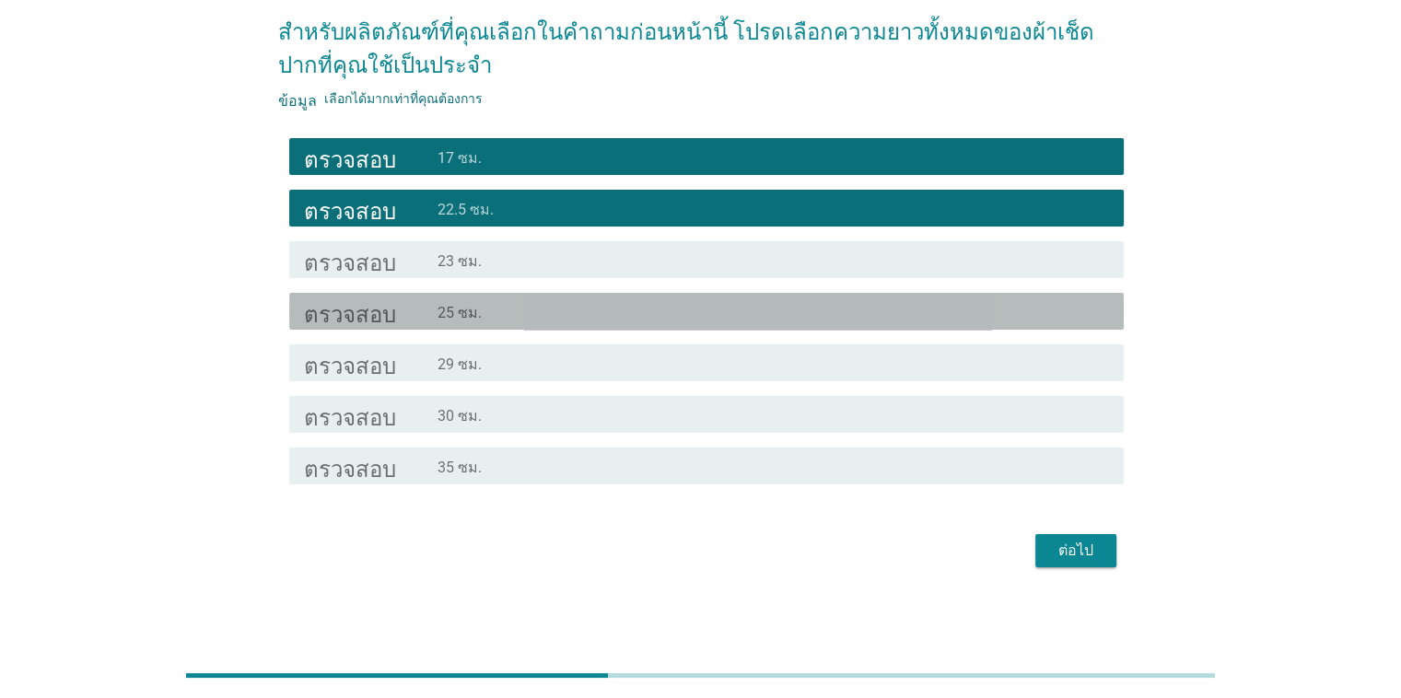
click at [542, 310] on div "โครงร่างกล่องกาเครื่องหมายว่าง 25 ซม." at bounding box center [773, 311] width 671 height 22
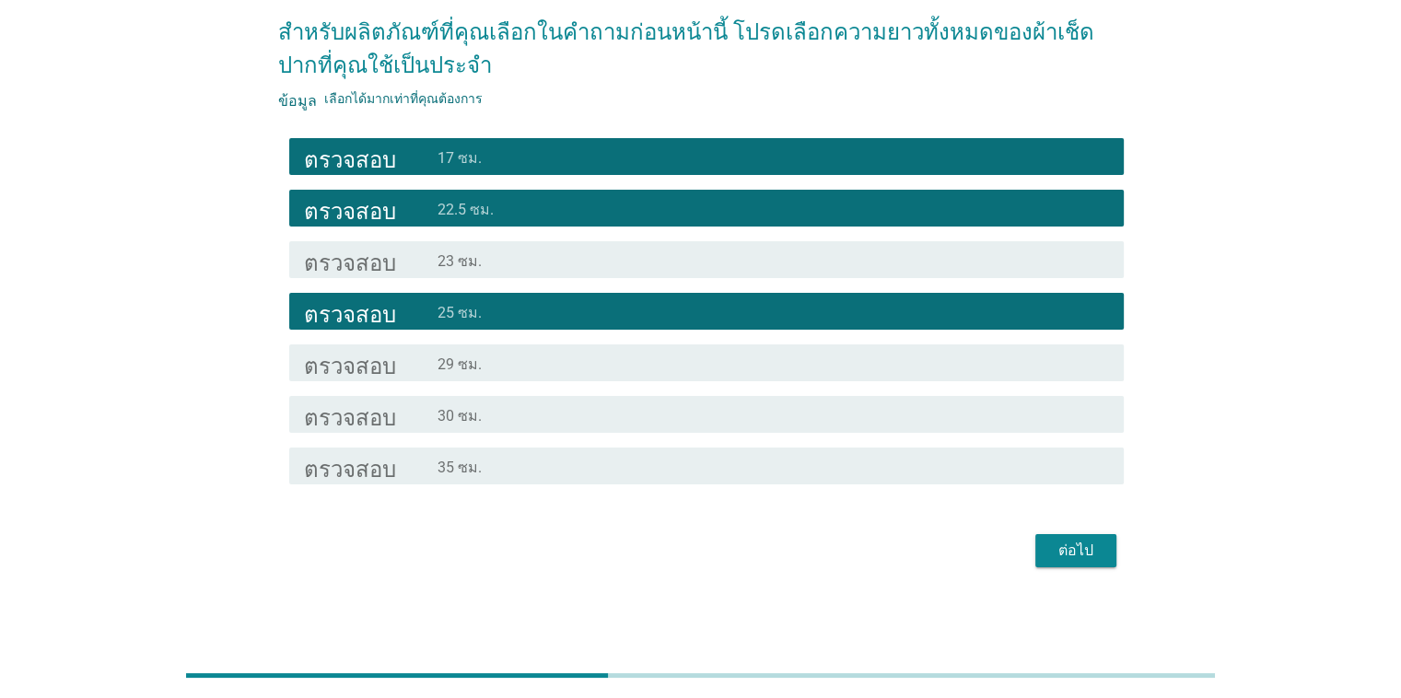
drag, startPoint x: 542, startPoint y: 310, endPoint x: 483, endPoint y: 422, distance: 126.9
click at [483, 422] on div "โครงร่างกล่องกาเครื่องหมายว่าง 30 ซม." at bounding box center [773, 415] width 671 height 22
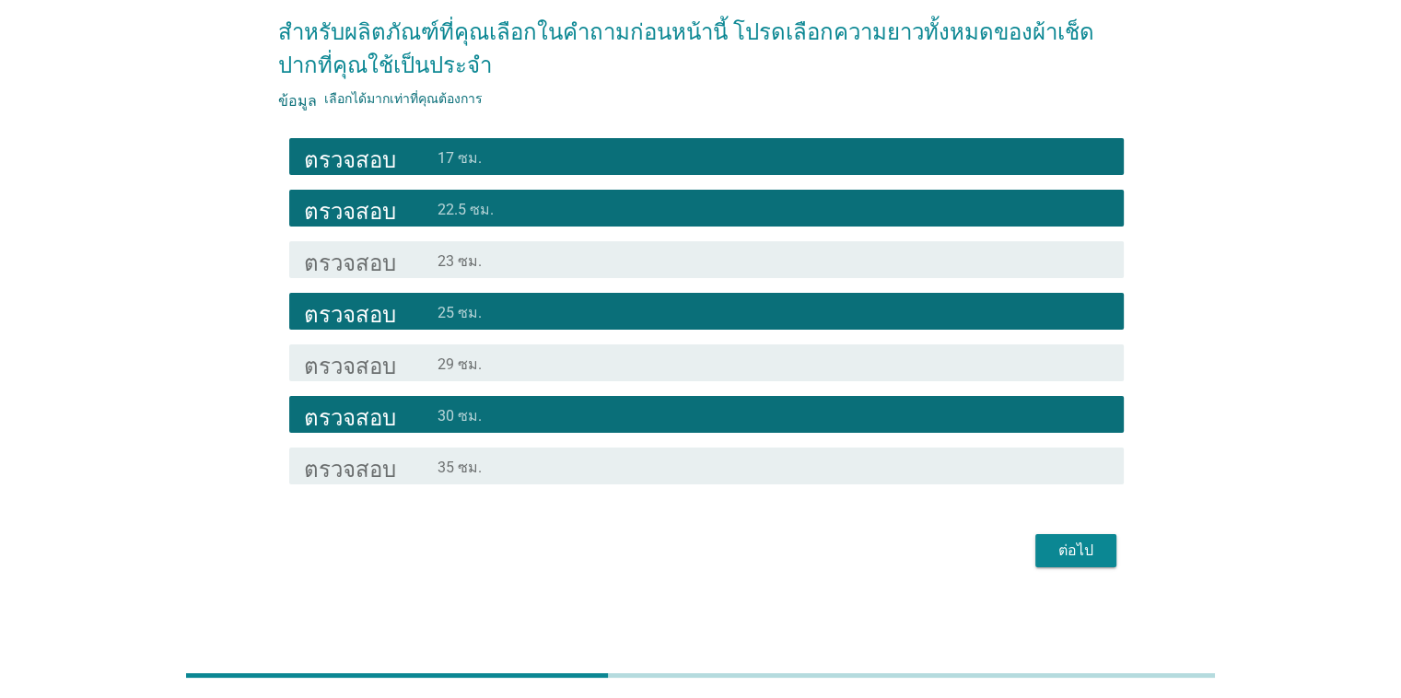
click at [1073, 557] on font "ต่อไป" at bounding box center [1076, 551] width 35 height 18
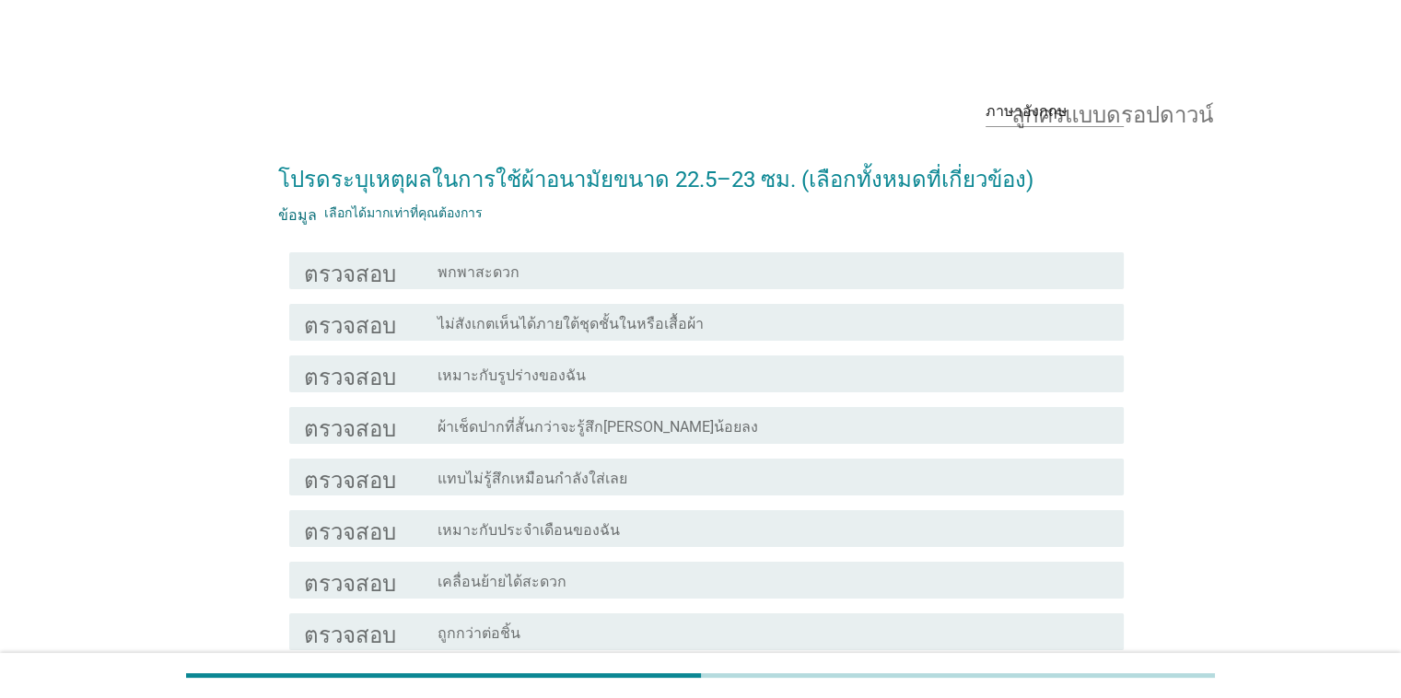
click at [537, 537] on font "เหมาะกับประจำเดือนของฉัน" at bounding box center [529, 530] width 182 height 18
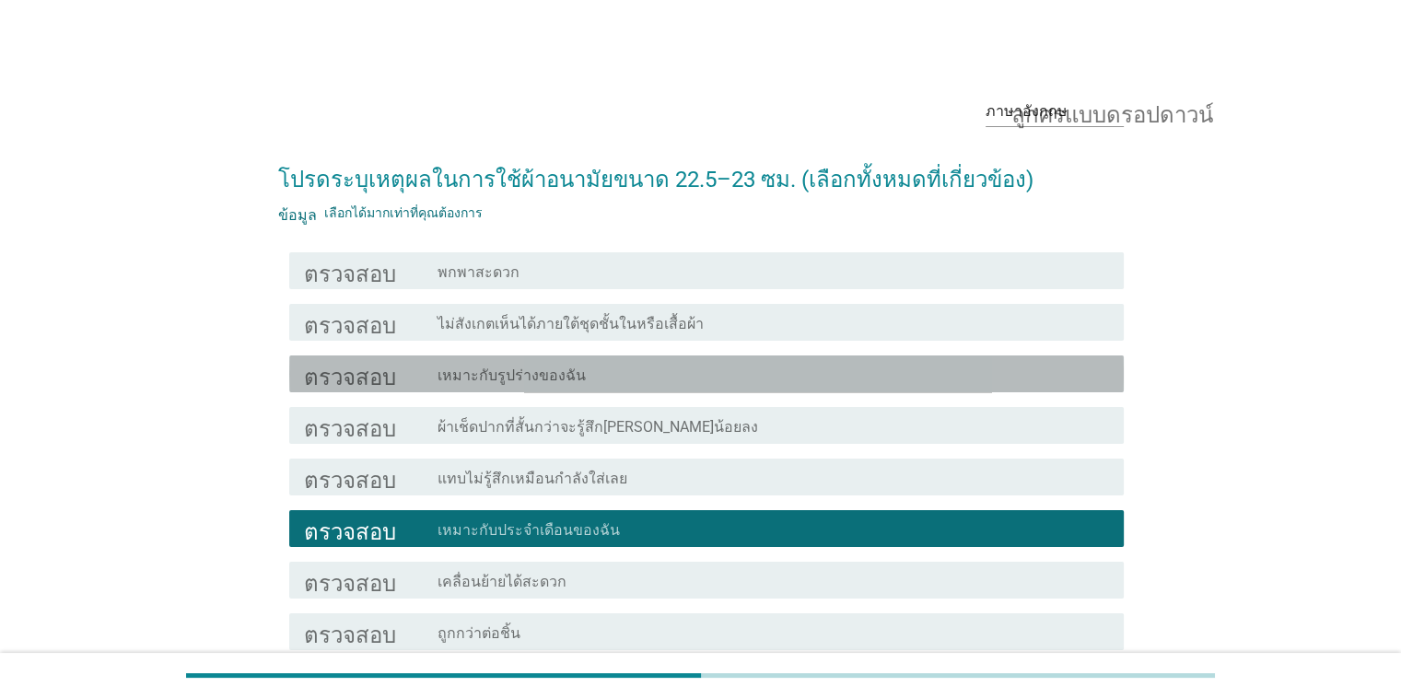
click at [553, 373] on font "เหมาะกับรูปร่างของฉัน" at bounding box center [512, 376] width 148 height 18
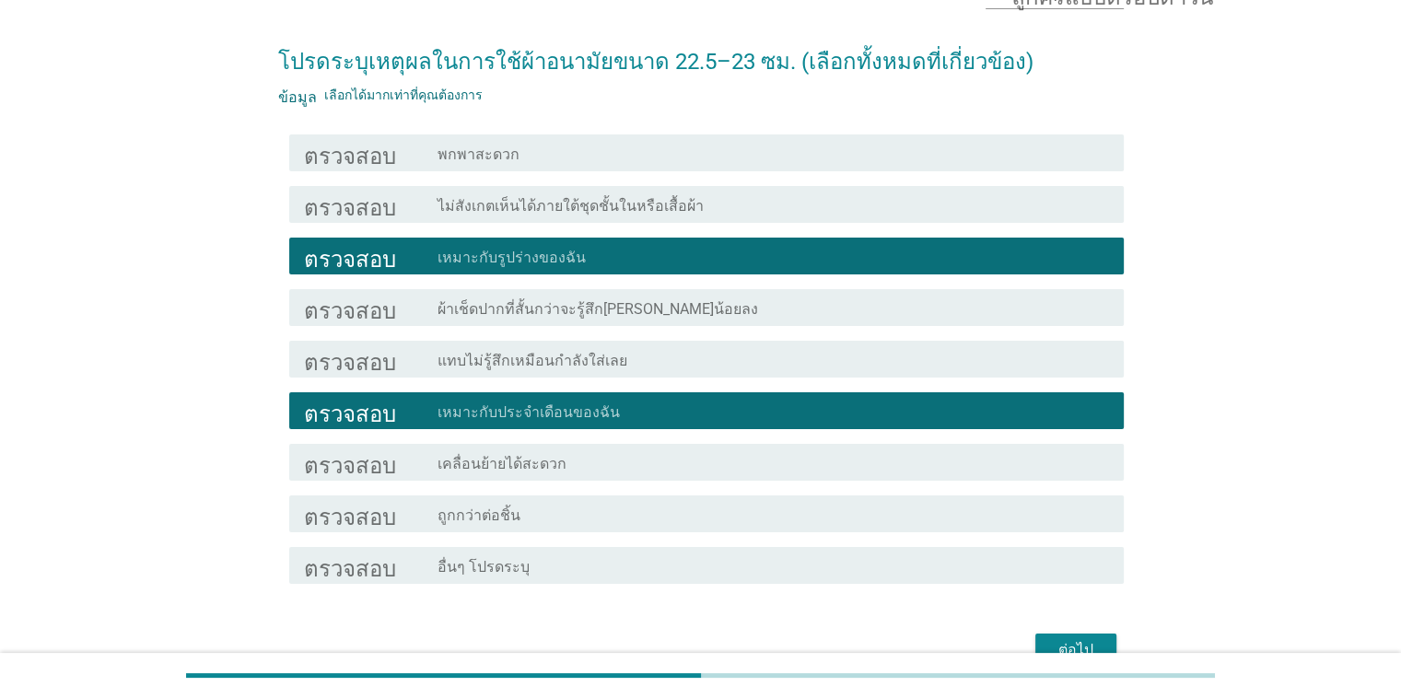
scroll to position [217, 0]
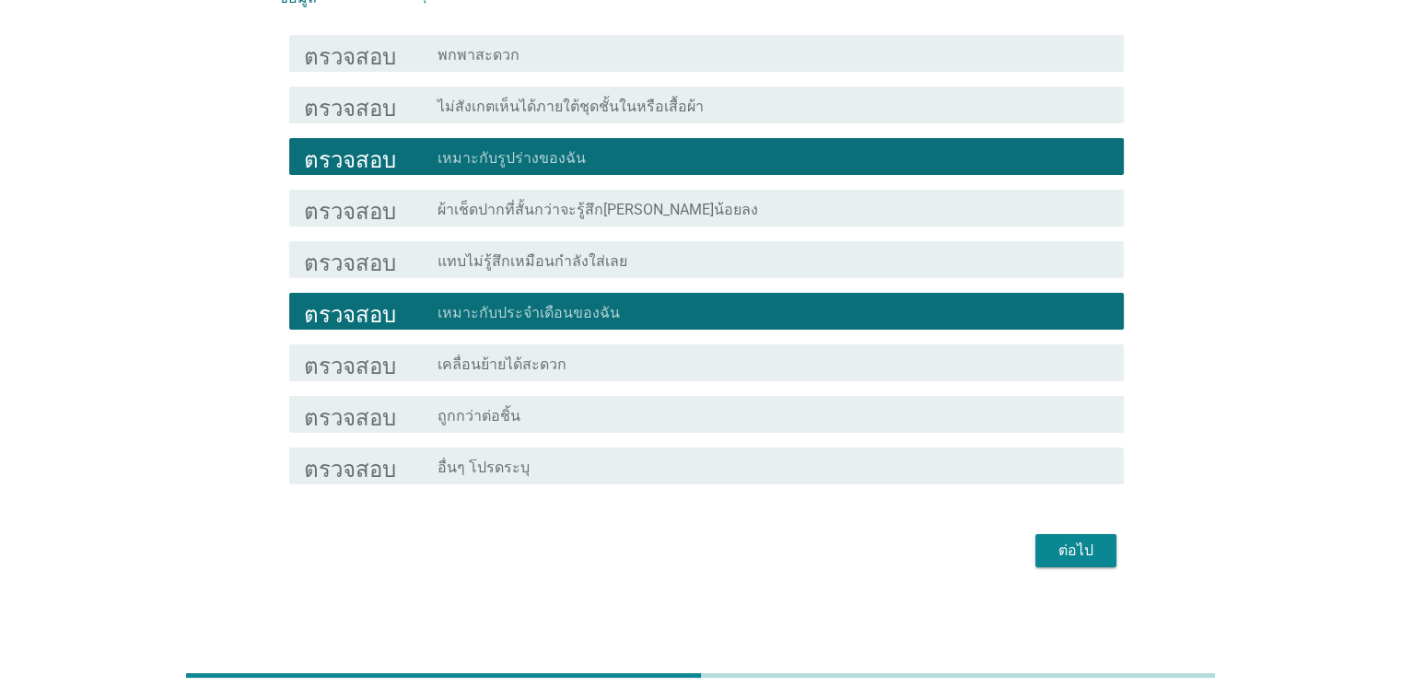
click at [1083, 552] on font "ต่อไป" at bounding box center [1076, 551] width 35 height 18
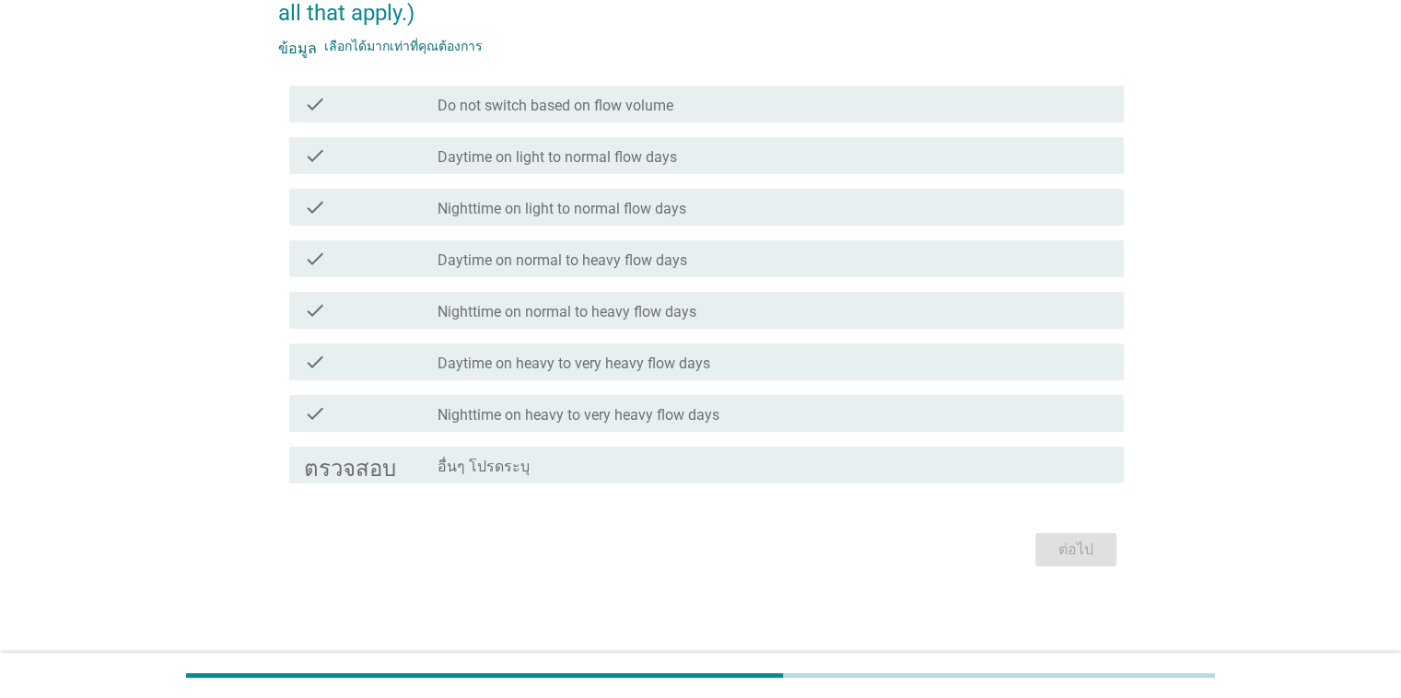
scroll to position [0, 0]
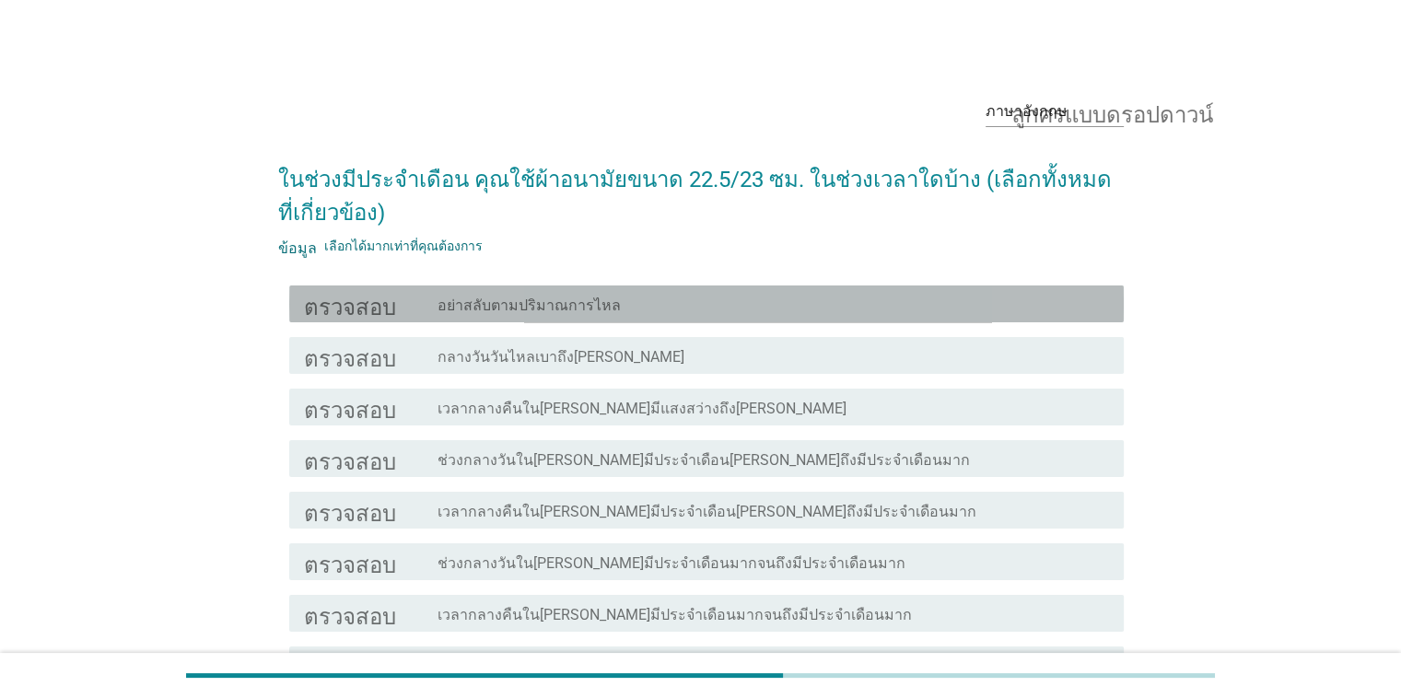
click at [462, 309] on font "อย่าสลับตามปริมาณการไหล" at bounding box center [529, 306] width 183 height 18
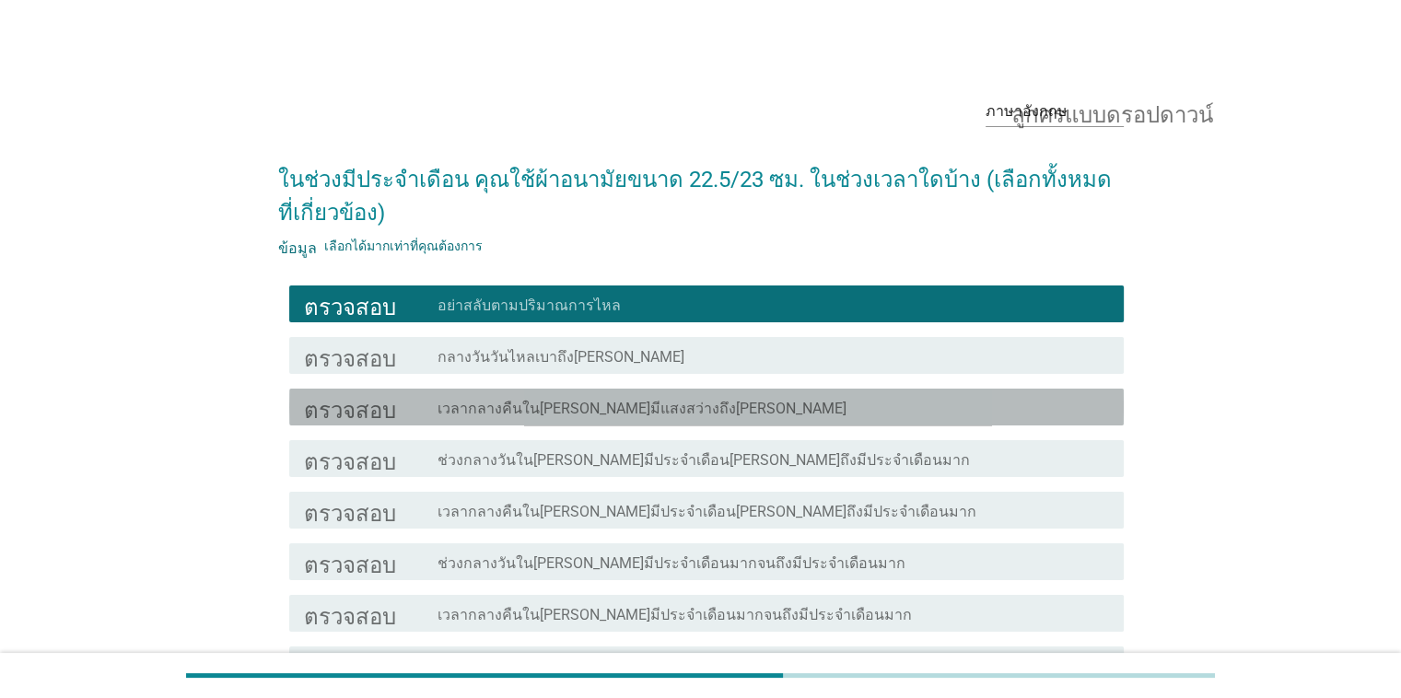
click at [479, 415] on font "เวลากลางคืนใน[PERSON_NAME]มีแสงสว่างถึง[PERSON_NAME]" at bounding box center [642, 409] width 409 height 18
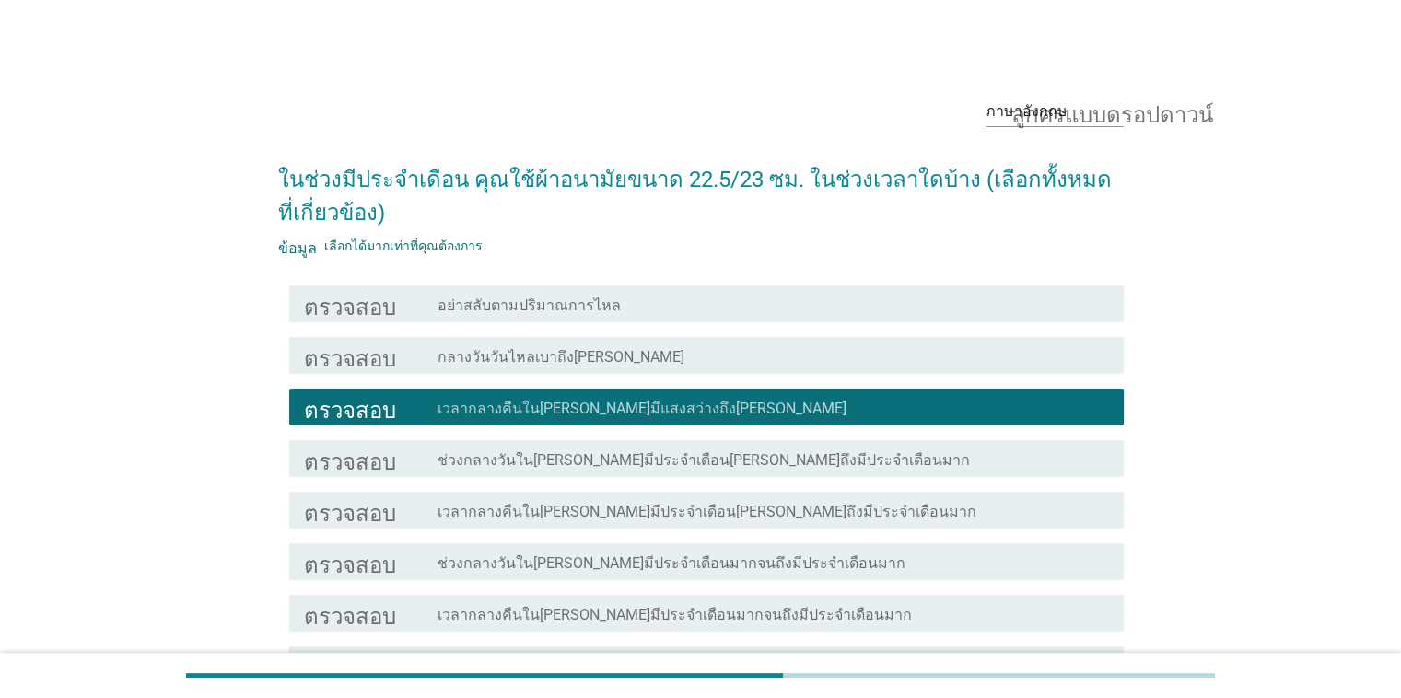
click at [490, 464] on font "ช่วงกลางวันใน[PERSON_NAME]มีประจำเดือน[PERSON_NAME]ถึงมีประจำเดือนมาก" at bounding box center [704, 460] width 532 height 18
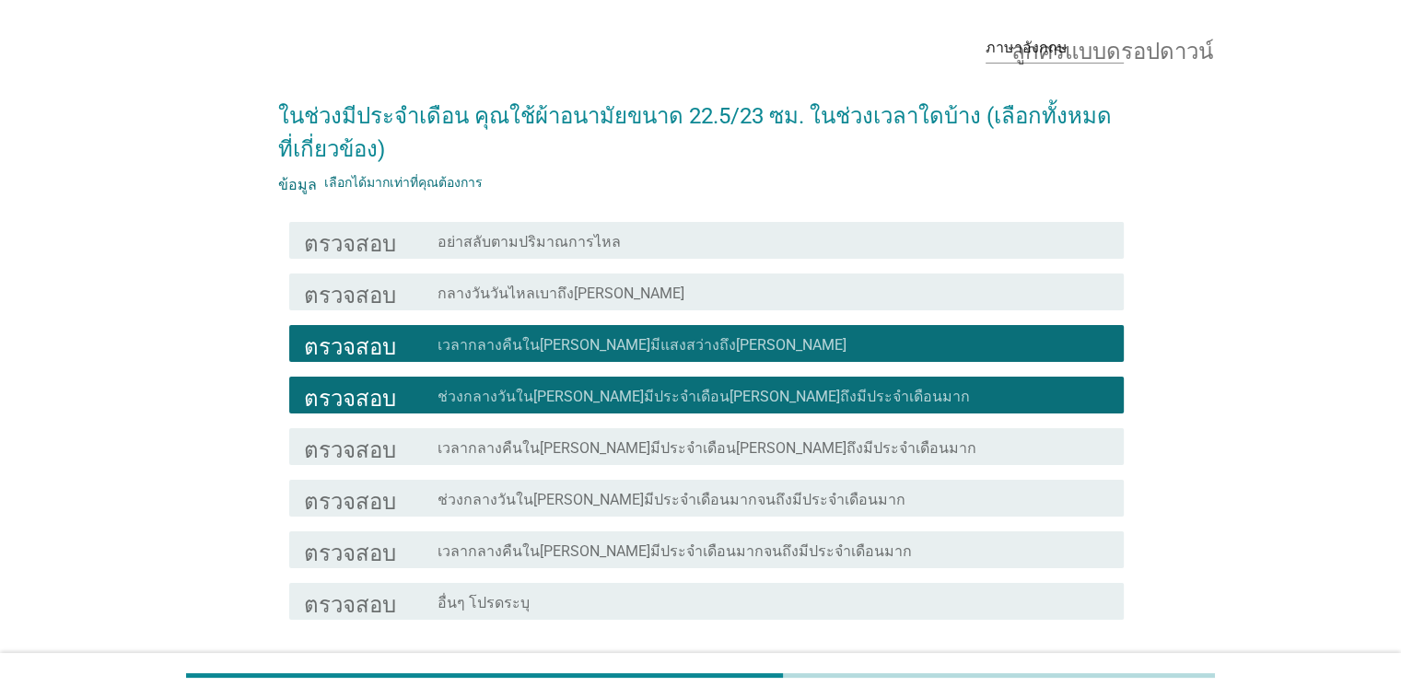
scroll to position [92, 0]
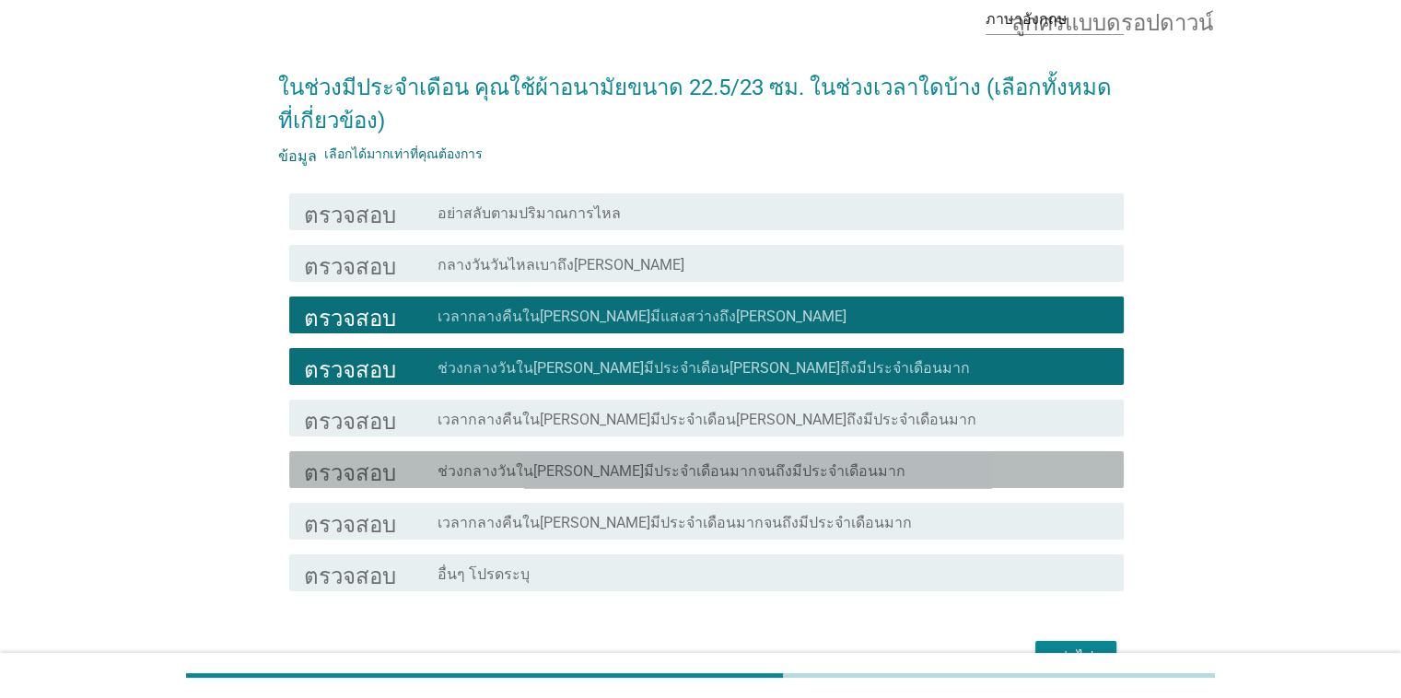
click at [533, 476] on font "ช่วงกลางวันใน[PERSON_NAME]มีประจำเดือนมากจนถึงมีประจำเดือนมาก" at bounding box center [672, 471] width 468 height 18
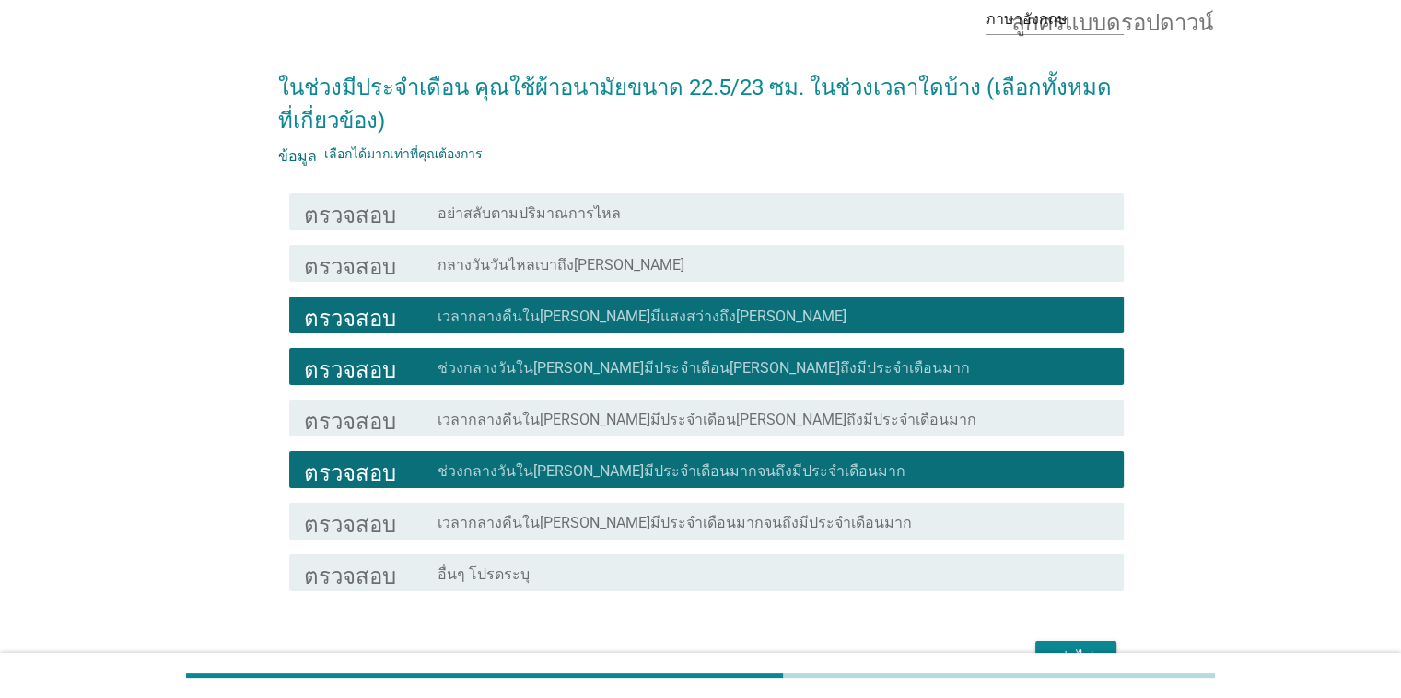
click at [529, 523] on font "เวลากลางคืนใน[PERSON_NAME]มีประจำเดือนมากจนถึงมีประจำเดือนมาก" at bounding box center [675, 523] width 474 height 18
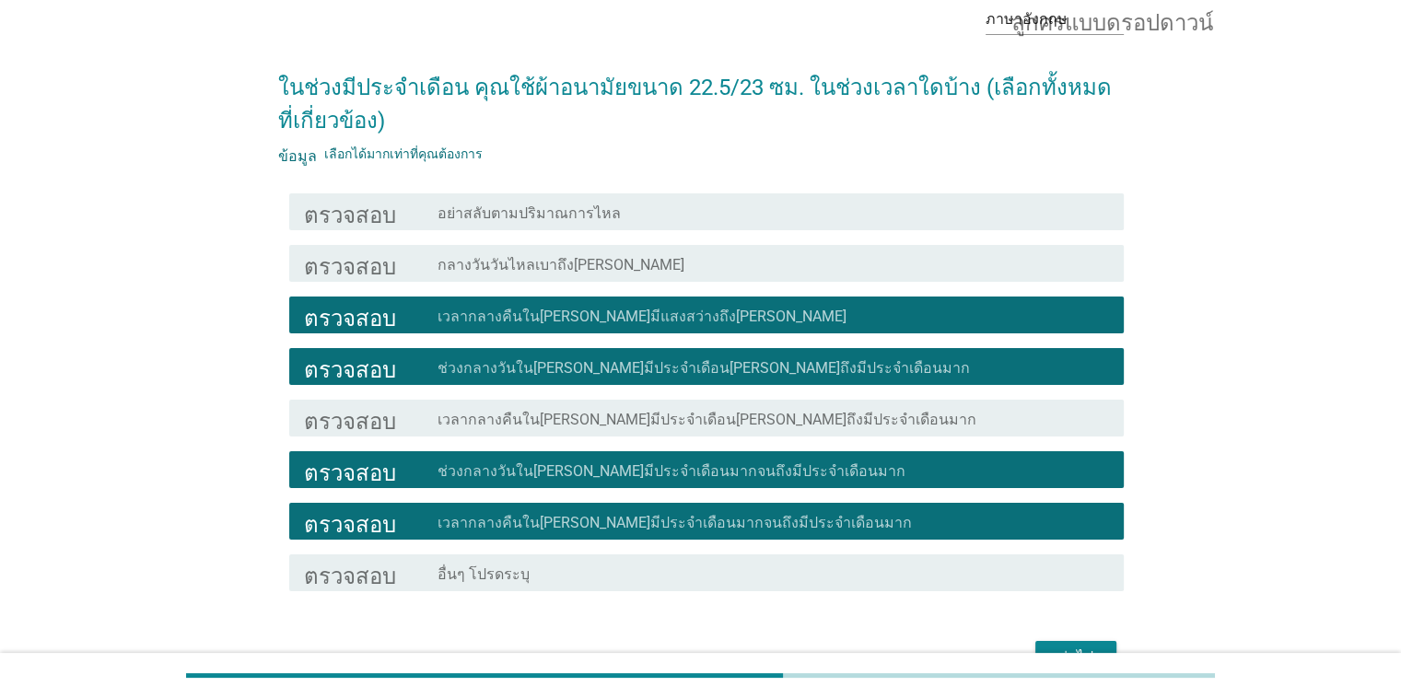
scroll to position [199, 0]
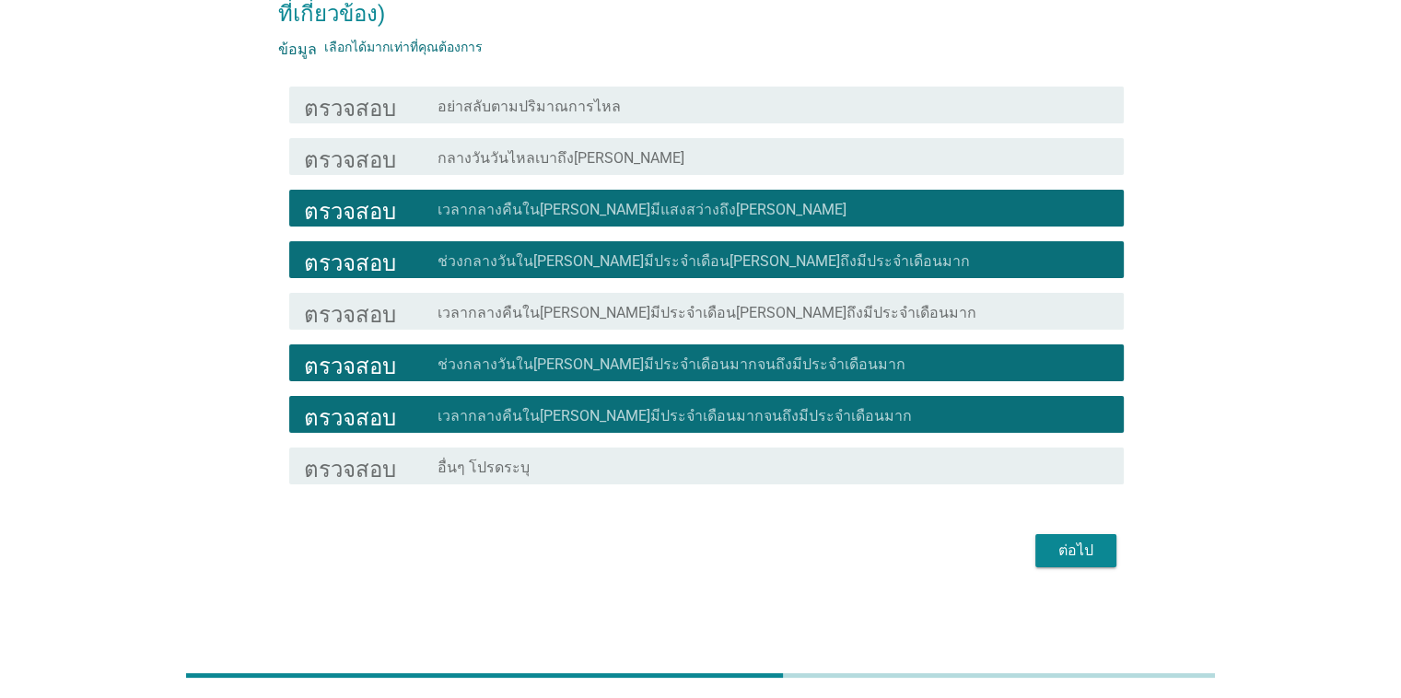
click at [1069, 542] on font "ต่อไป" at bounding box center [1076, 551] width 35 height 18
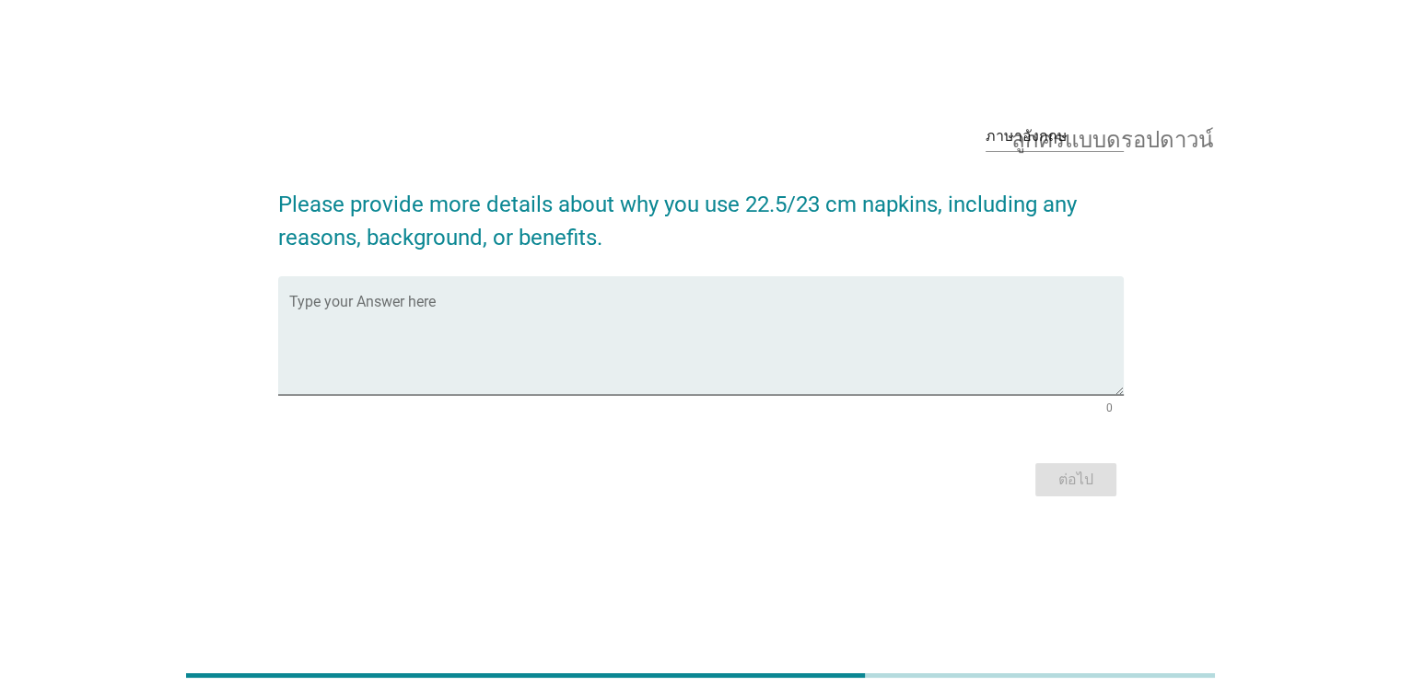
scroll to position [0, 0]
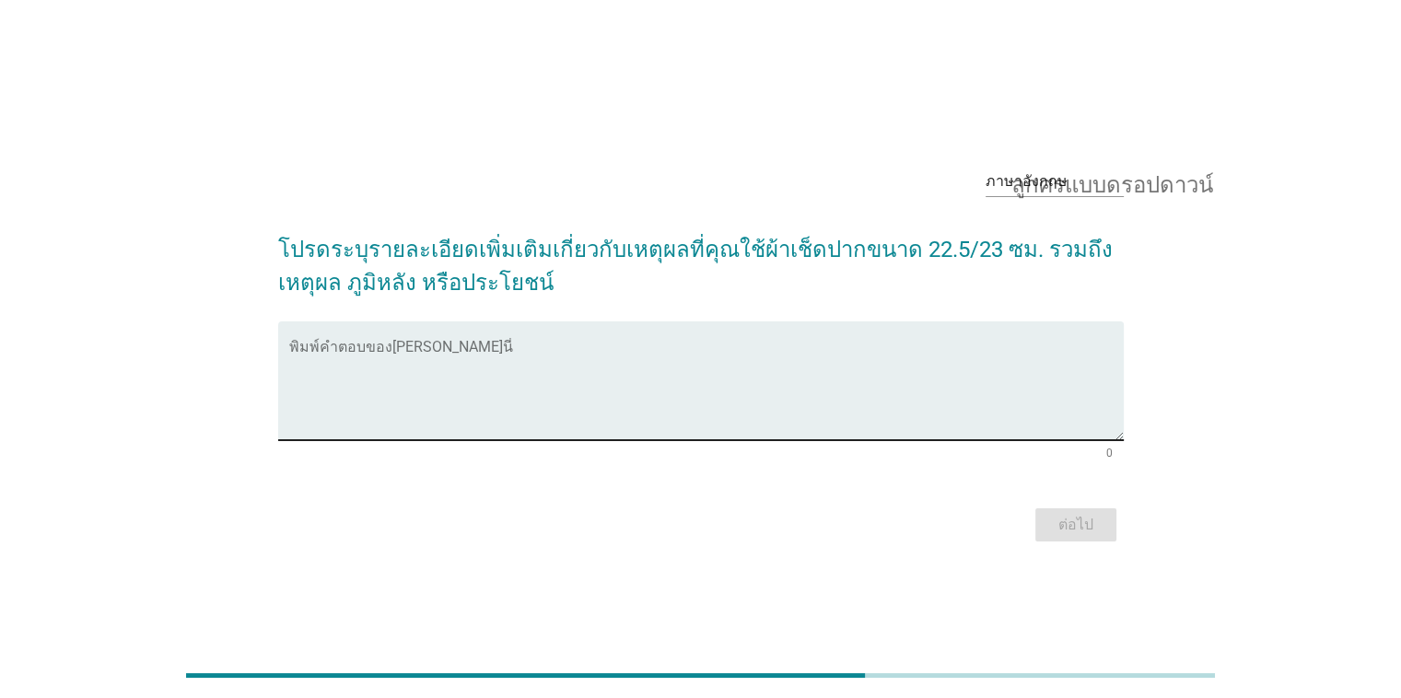
click at [844, 389] on textarea "พิมพ์คำตอบของคุณที่นี่" at bounding box center [706, 392] width 835 height 97
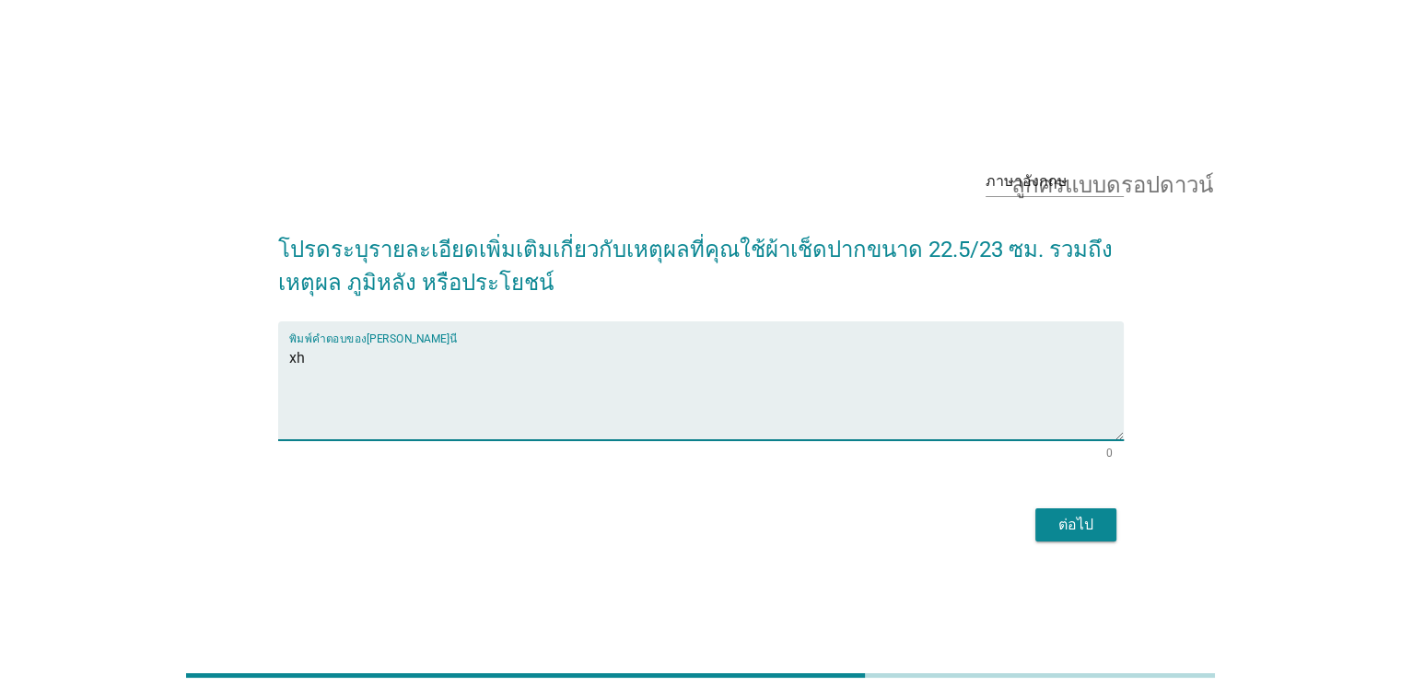
type textarea "x"
type textarea "ป้องกันการซึมเปื้อนด้านหลัง"
click at [1082, 523] on font "ต่อไป" at bounding box center [1076, 525] width 35 height 18
